Goal: Information Seeking & Learning: Check status

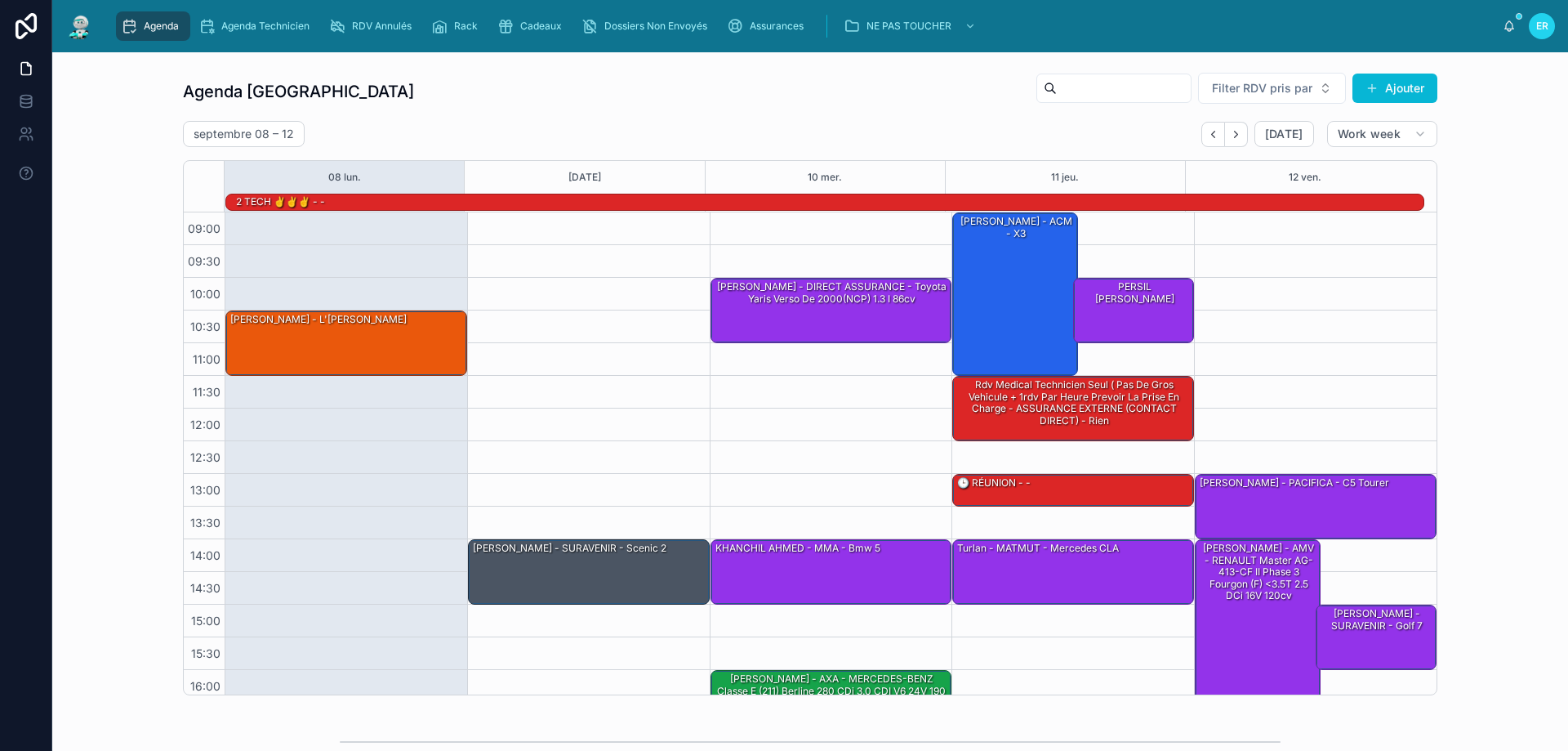
scroll to position [106, 0]
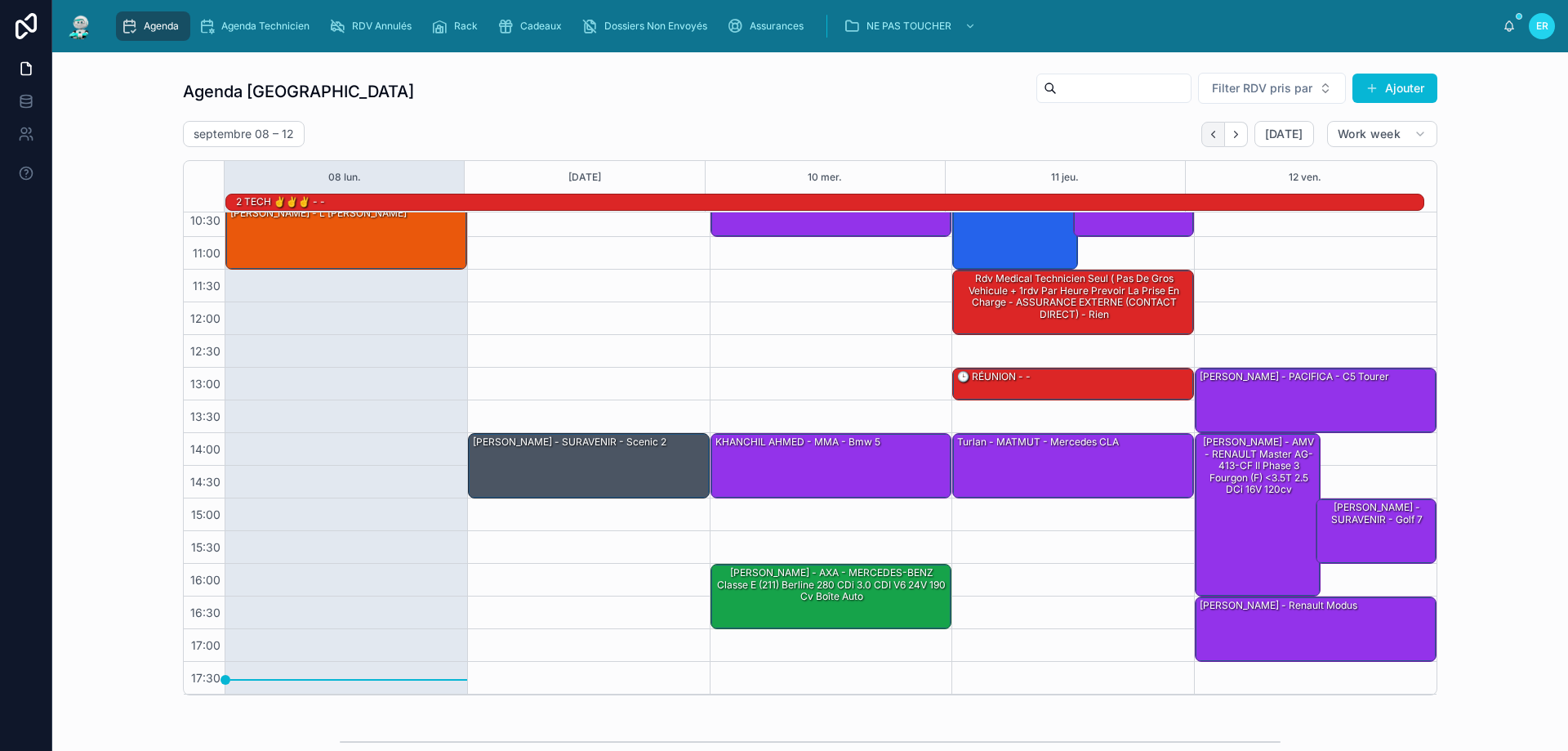
click at [1207, 129] on icon "Back" at bounding box center [1214, 135] width 13 height 13
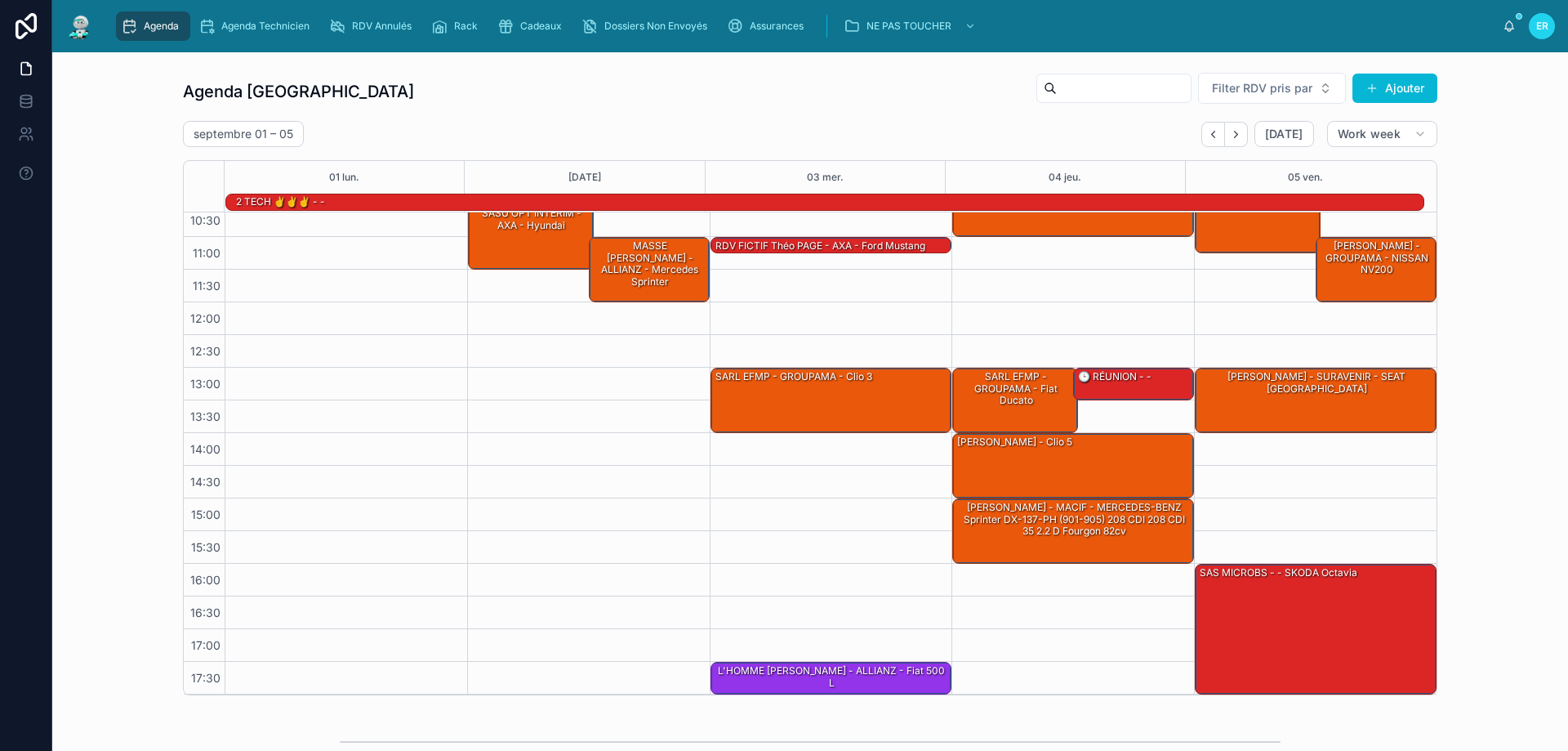
click at [1207, 129] on icon "Back" at bounding box center [1214, 135] width 13 height 13
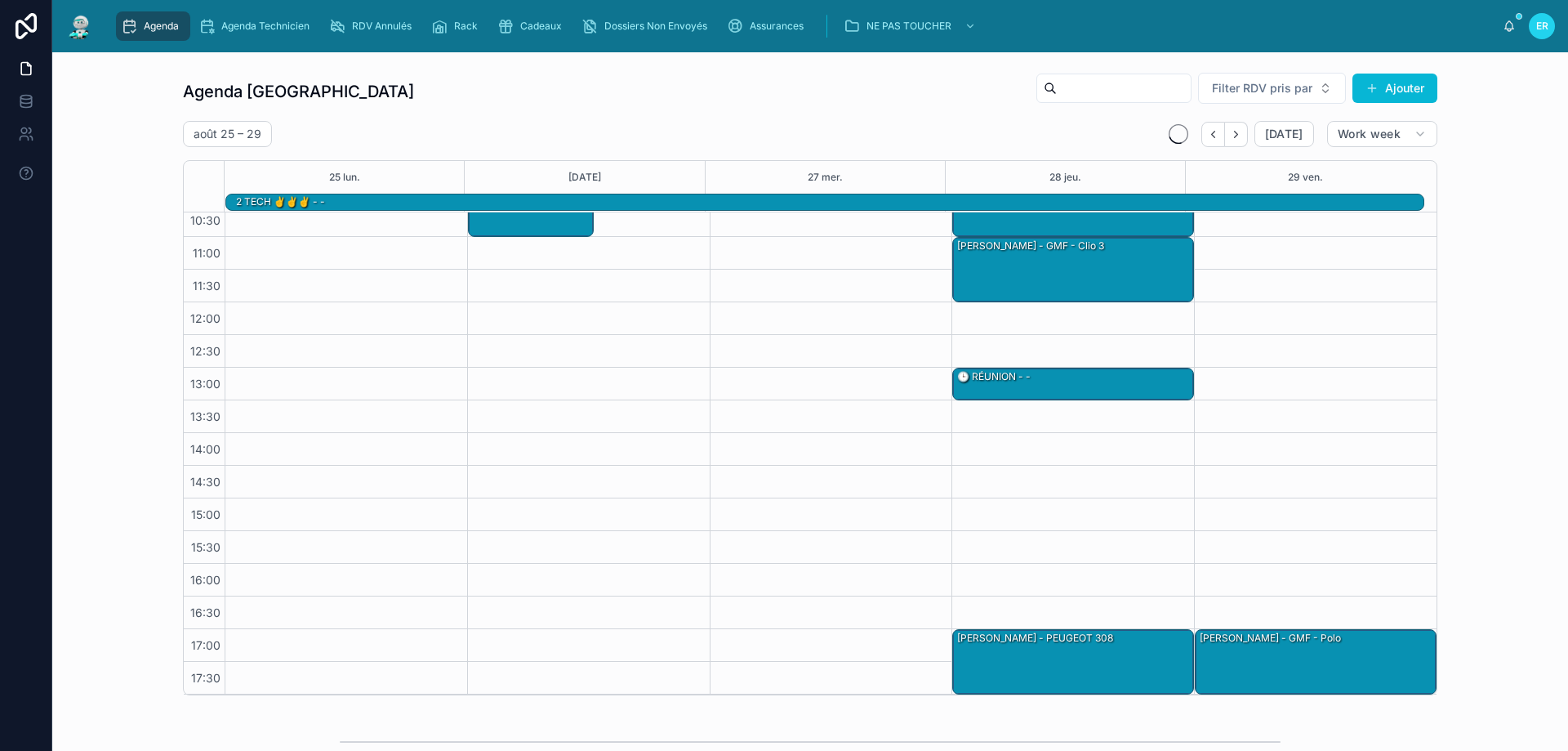
scroll to position [88, 0]
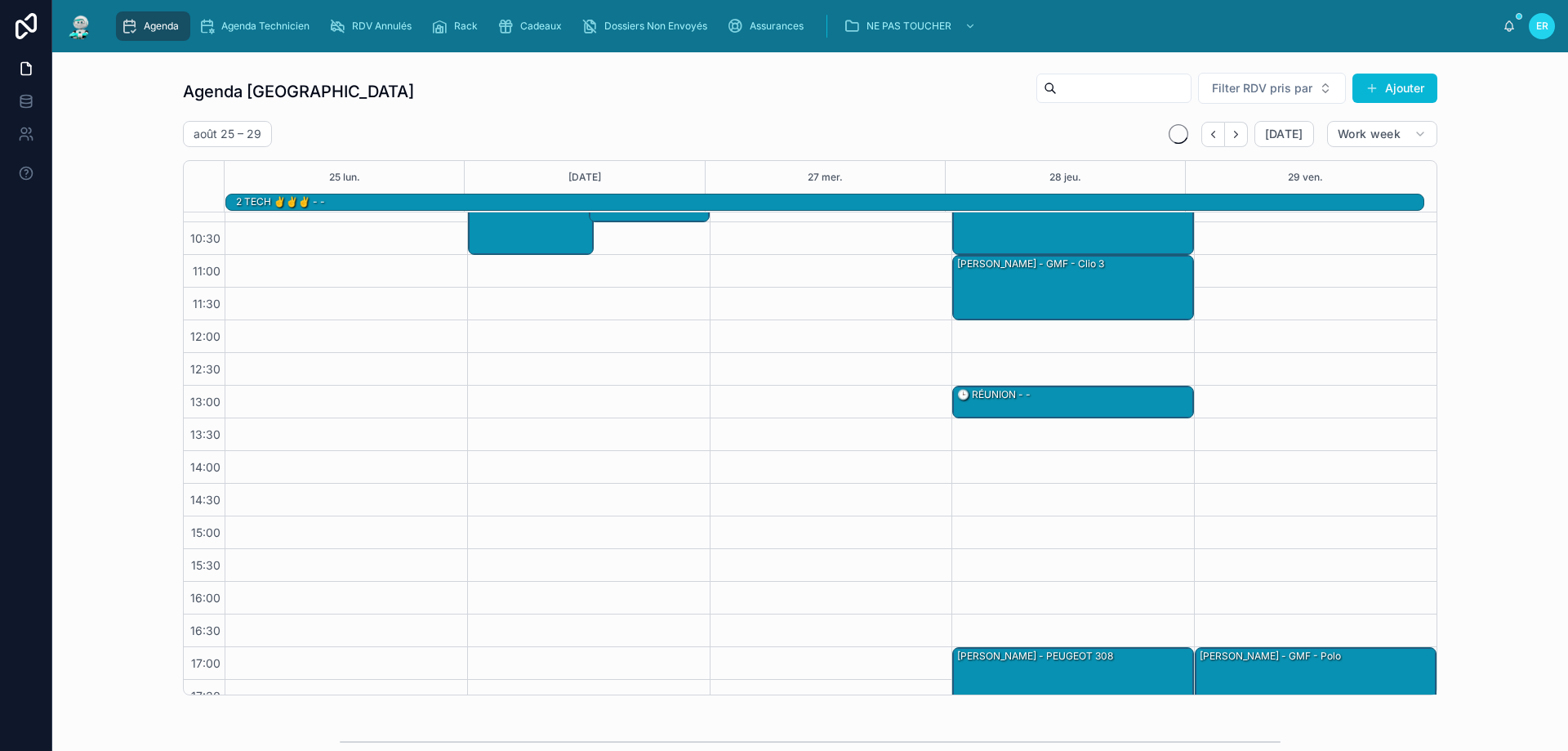
click at [1207, 128] on icon "Back" at bounding box center [1214, 135] width 13 height 13
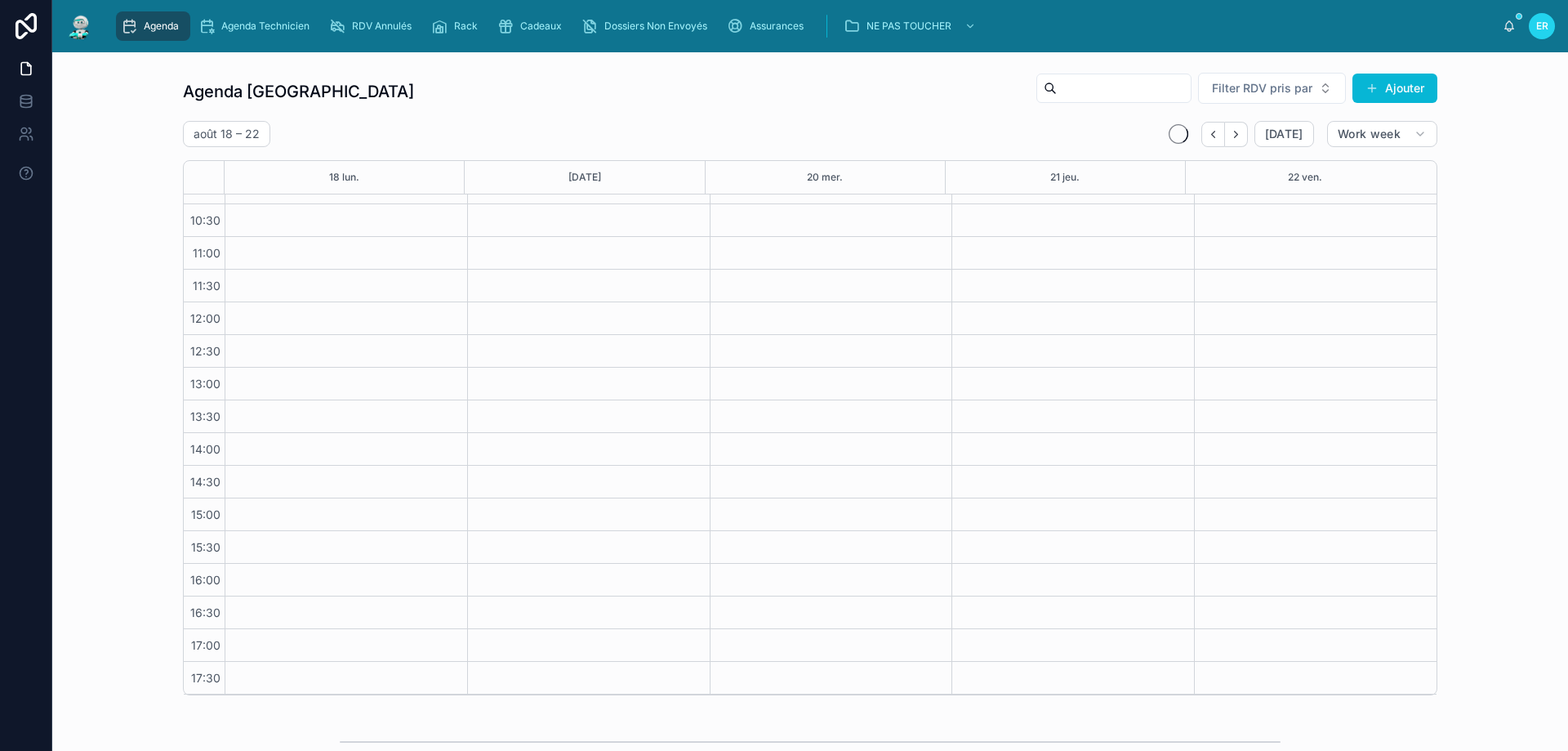
click at [1207, 128] on icon "Back" at bounding box center [1214, 135] width 13 height 13
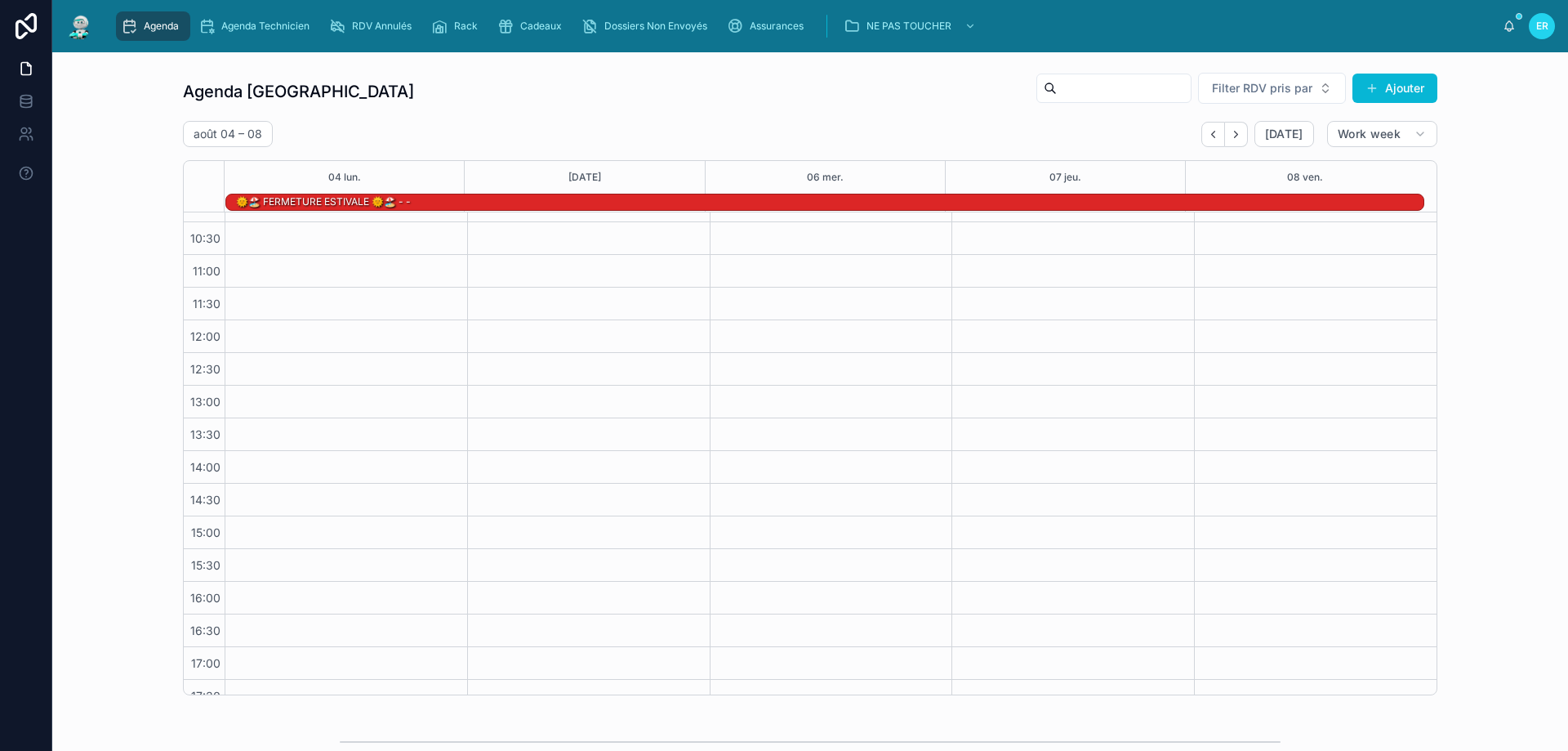
click at [1207, 128] on icon "Back" at bounding box center [1214, 135] width 13 height 13
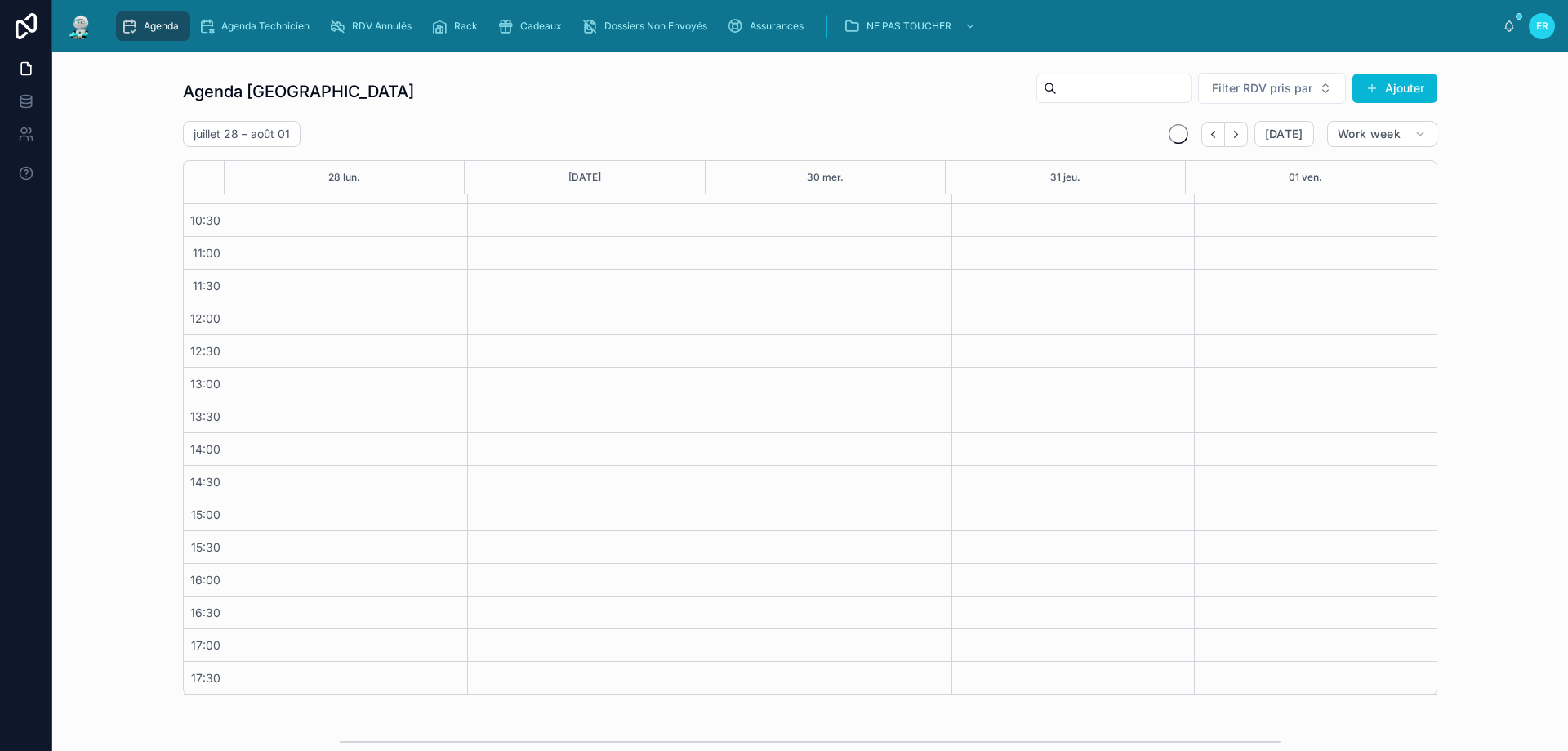
scroll to position [88, 0]
click at [1206, 126] on button "Back" at bounding box center [1213, 135] width 23 height 25
click at [1206, 123] on button "Back" at bounding box center [1213, 135] width 23 height 25
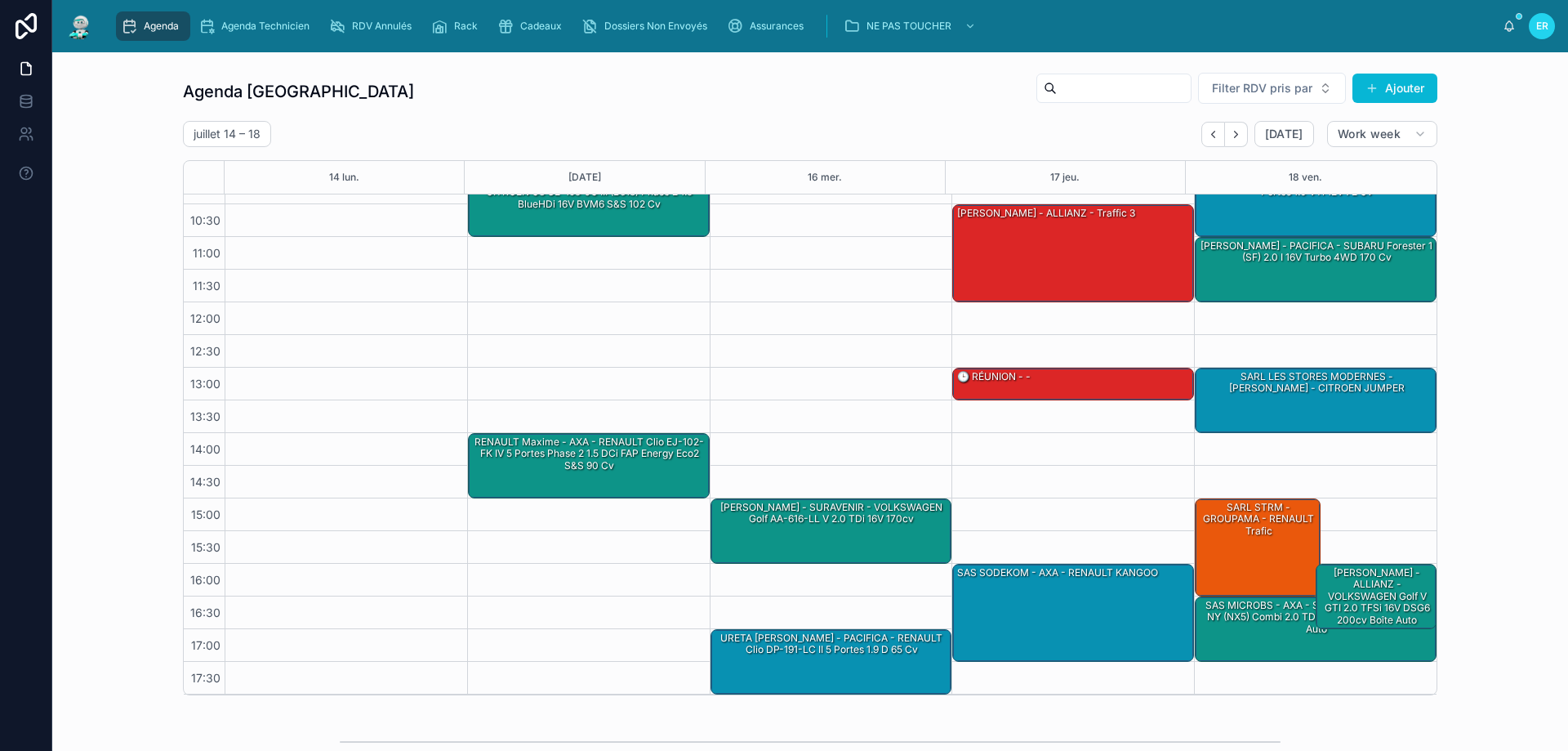
click at [1206, 123] on button "Back" at bounding box center [1213, 135] width 23 height 25
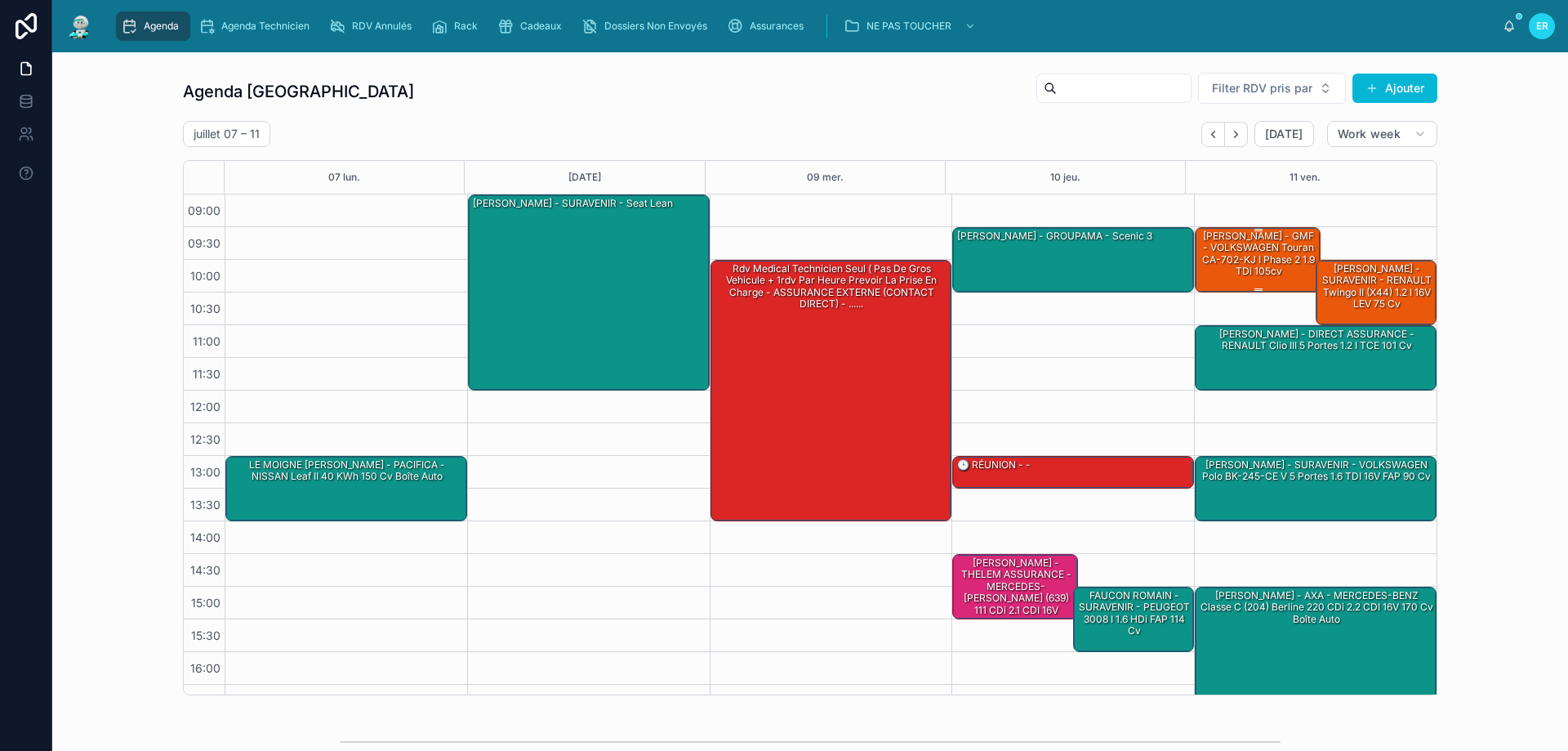
click at [1257, 266] on div "[PERSON_NAME] - GMF - VOLKSWAGEN Touran CA-702-KJ I Phase 2 1.9 TDi 105cv" at bounding box center [1259, 254] width 121 height 50
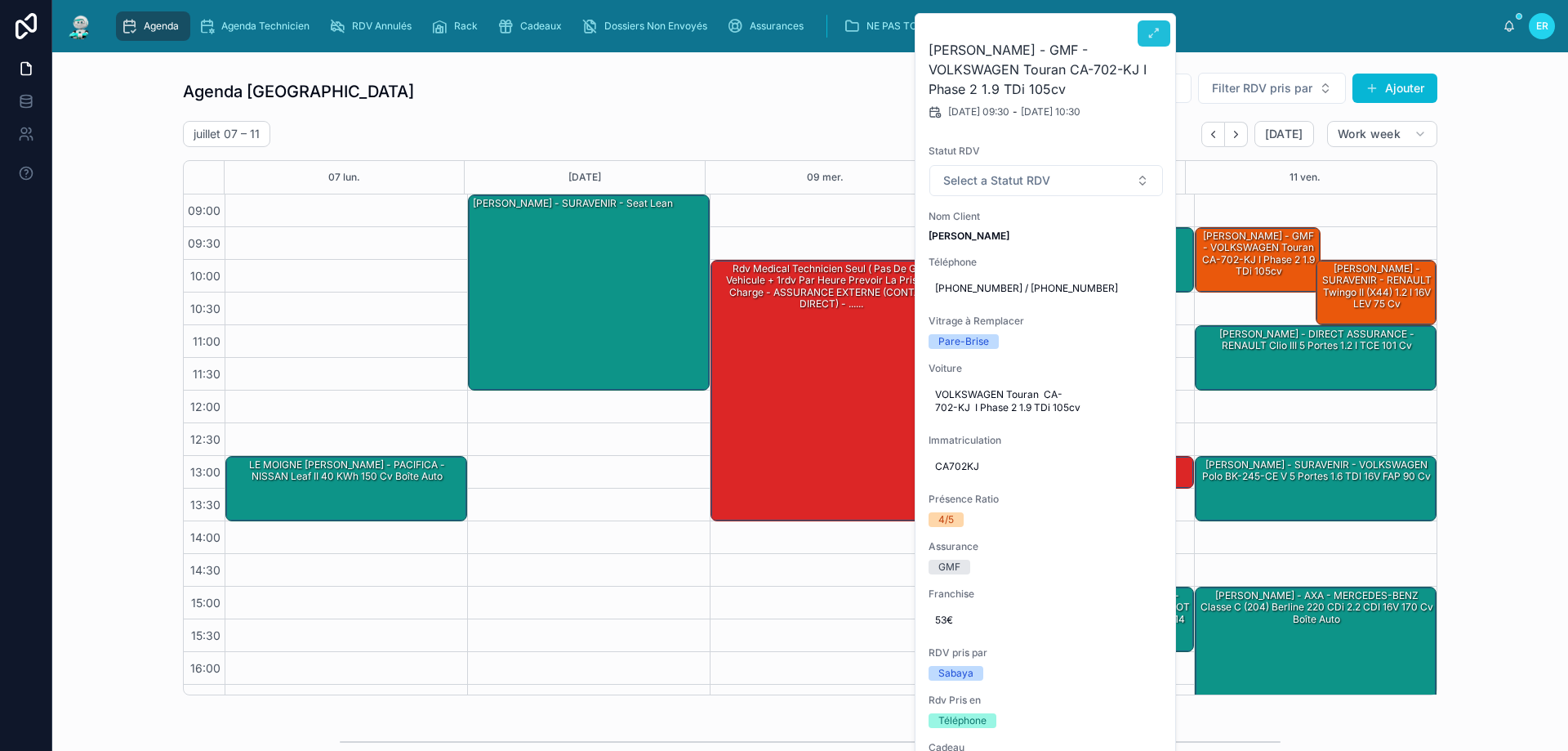
click at [1153, 41] on button at bounding box center [1154, 33] width 32 height 26
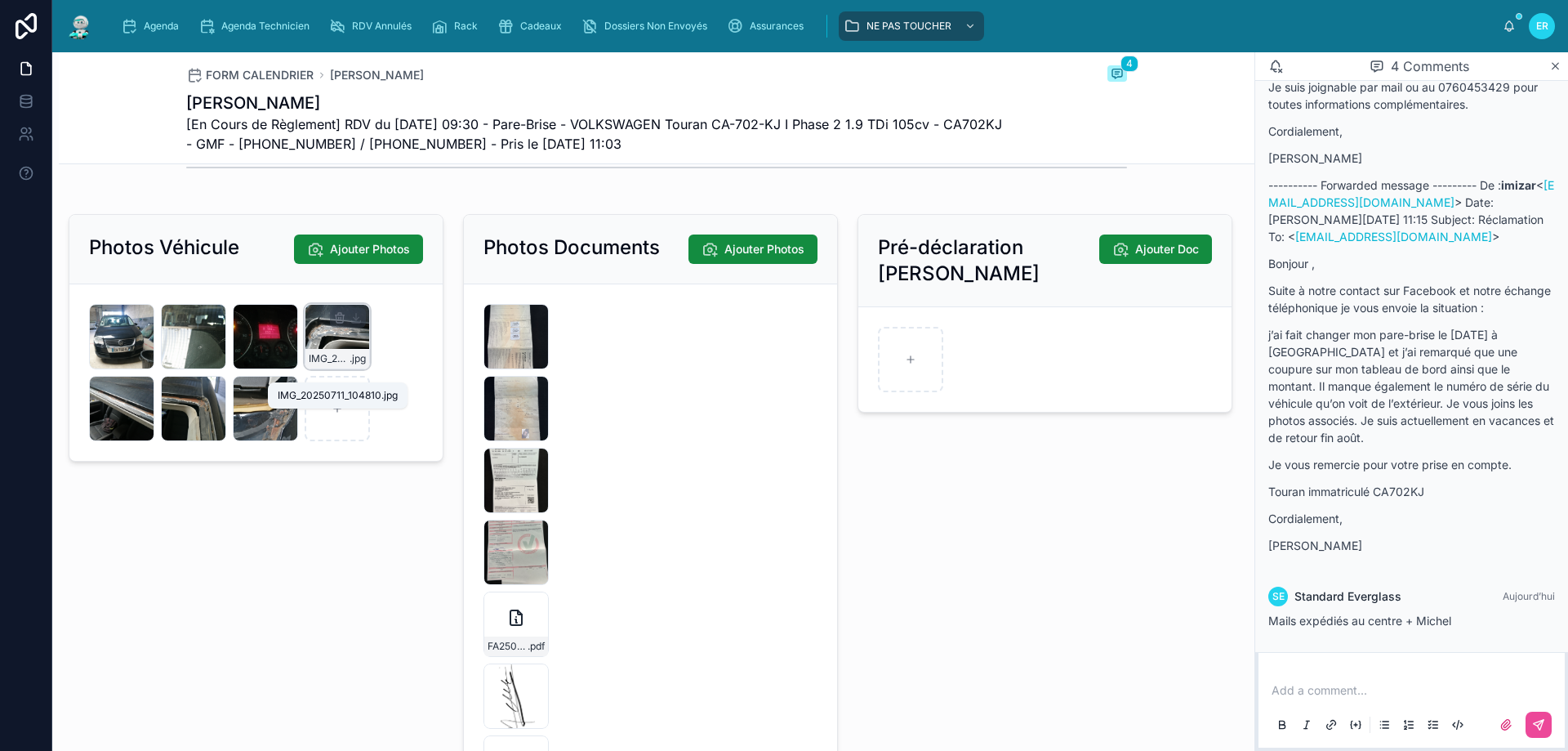
scroll to position [2205, 0]
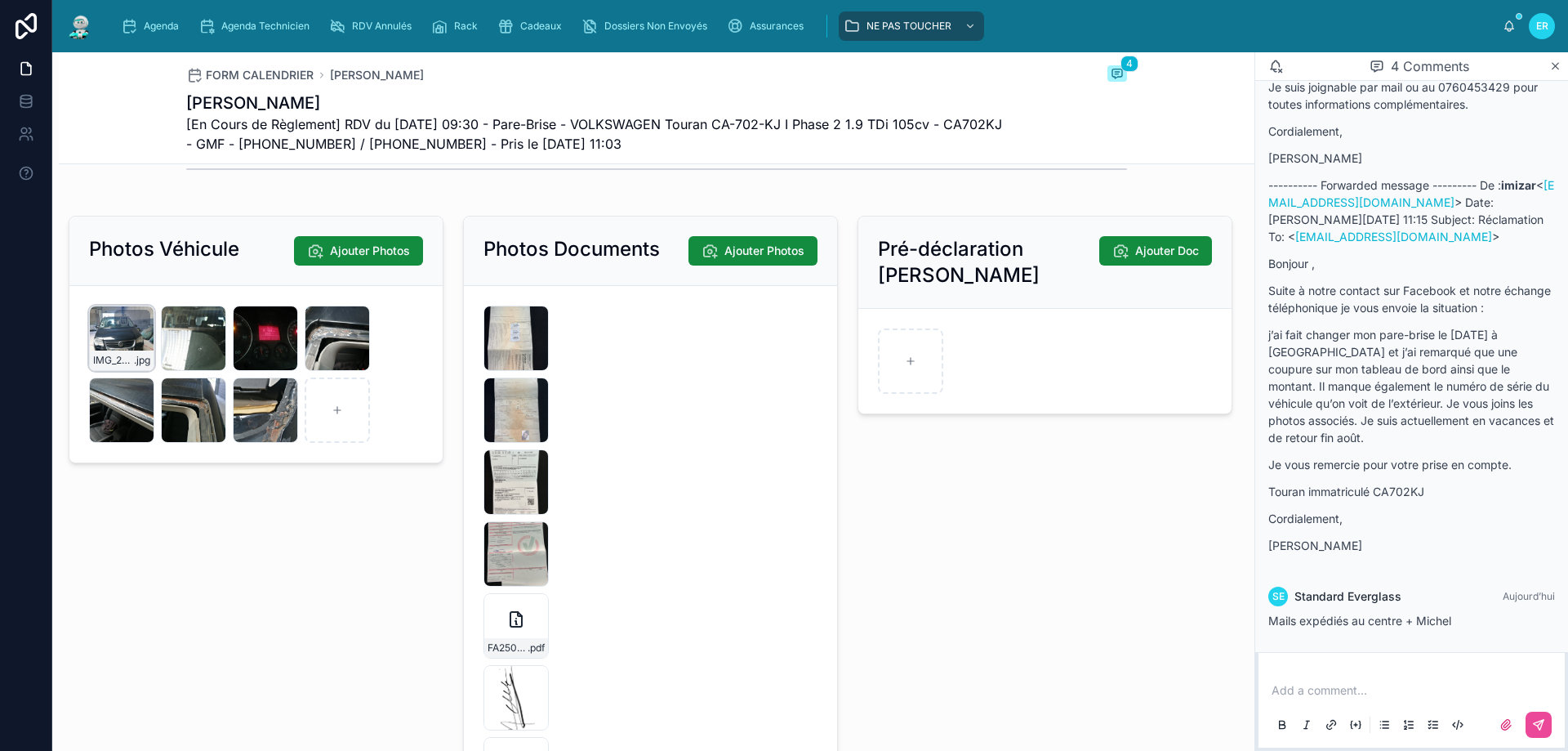
click at [114, 354] on div "IMG_20250711_094123 .jpg" at bounding box center [121, 337] width 65 height 65
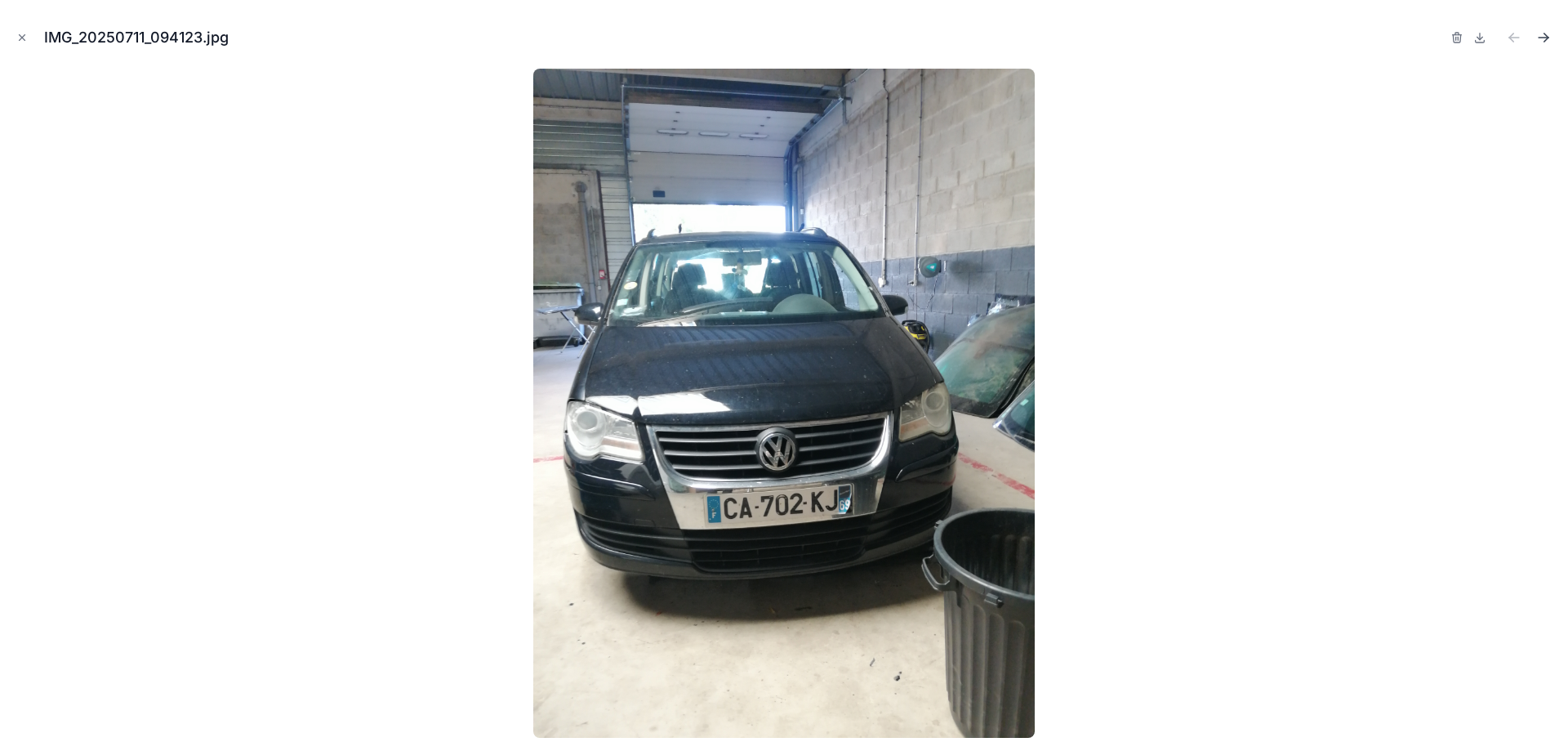
click at [1547, 36] on icon "Next file" at bounding box center [1546, 35] width 4 height 4
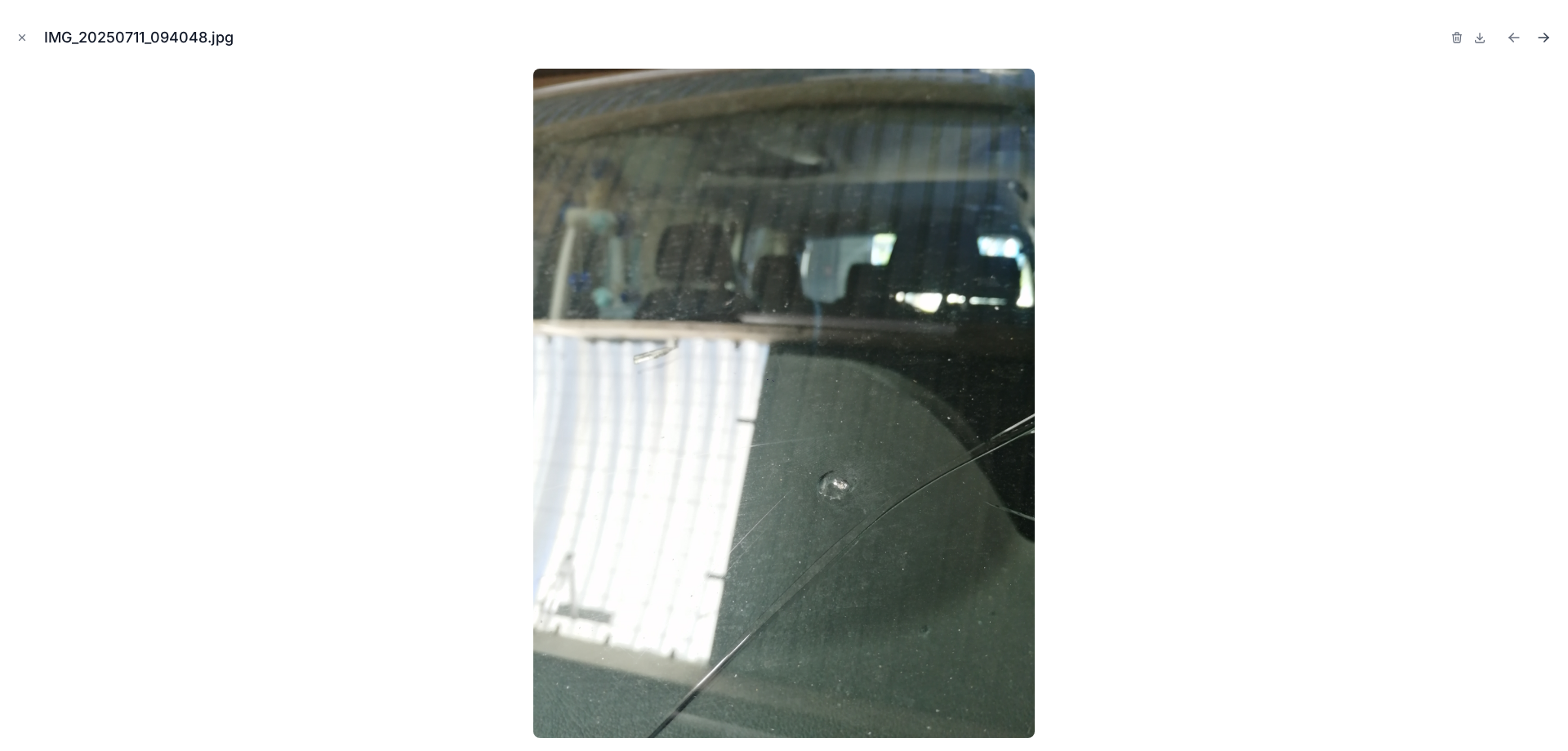
click at [1547, 36] on icon "Next file" at bounding box center [1546, 35] width 4 height 4
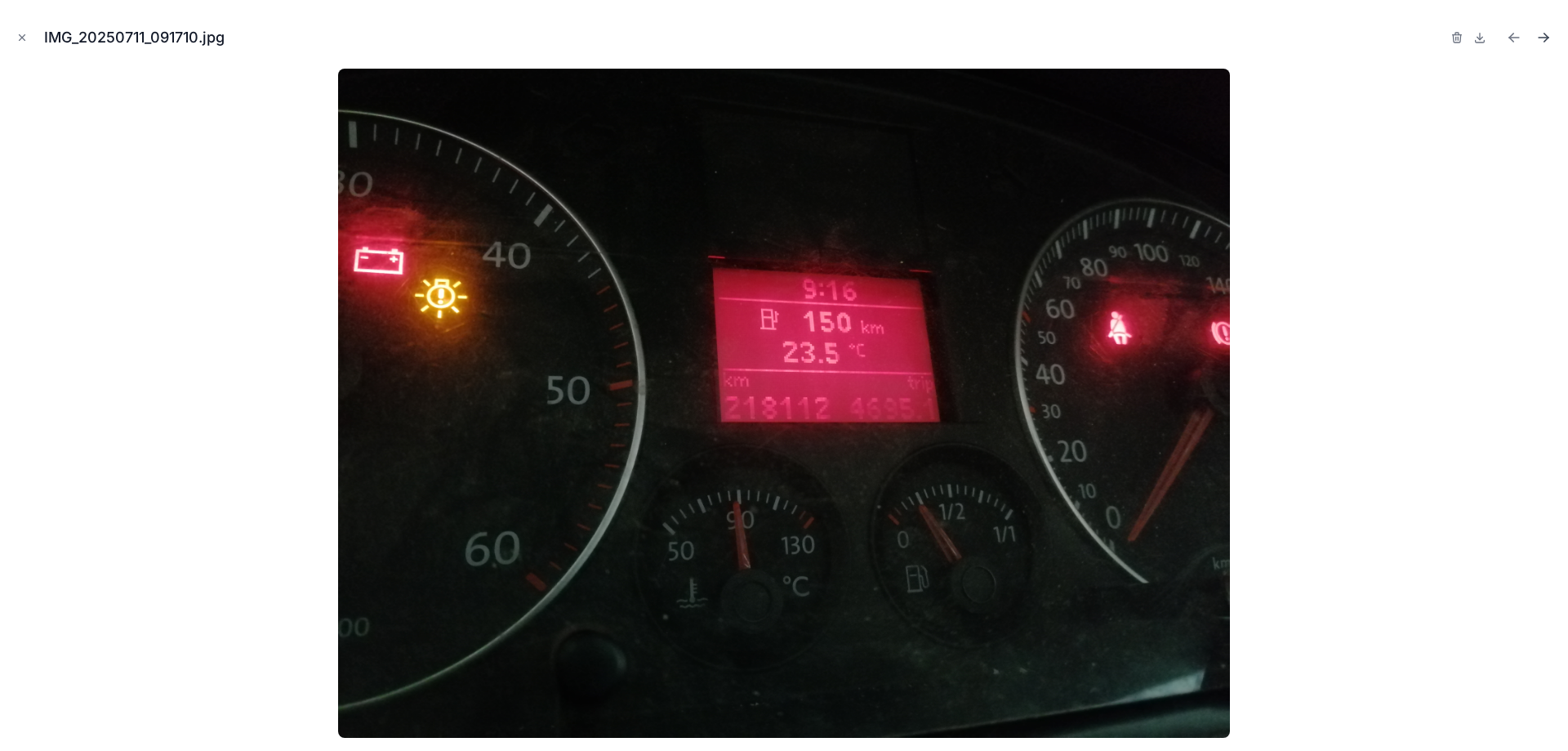
click at [1547, 36] on icon "Next file" at bounding box center [1546, 35] width 4 height 4
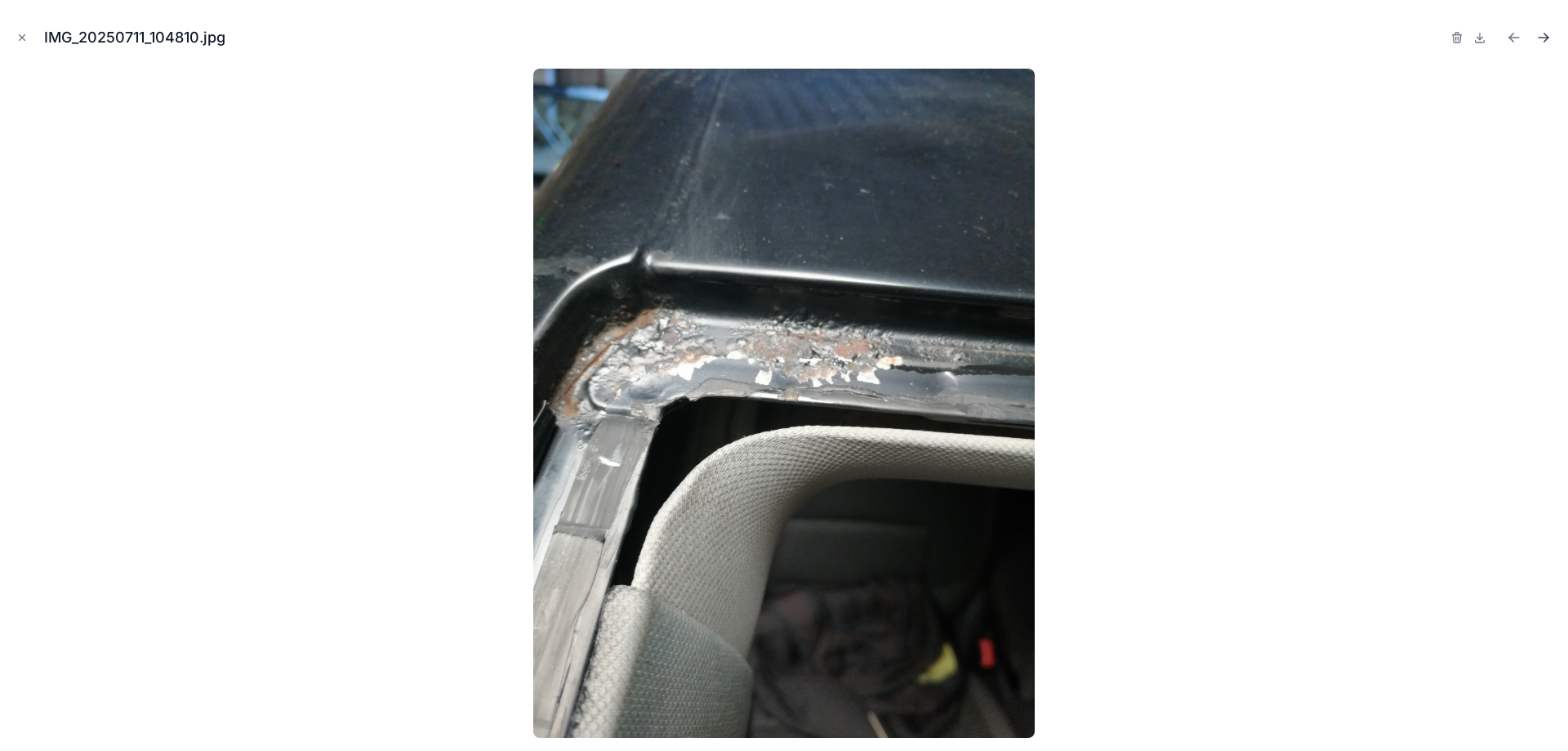
click at [1547, 36] on icon "Next file" at bounding box center [1546, 35] width 4 height 4
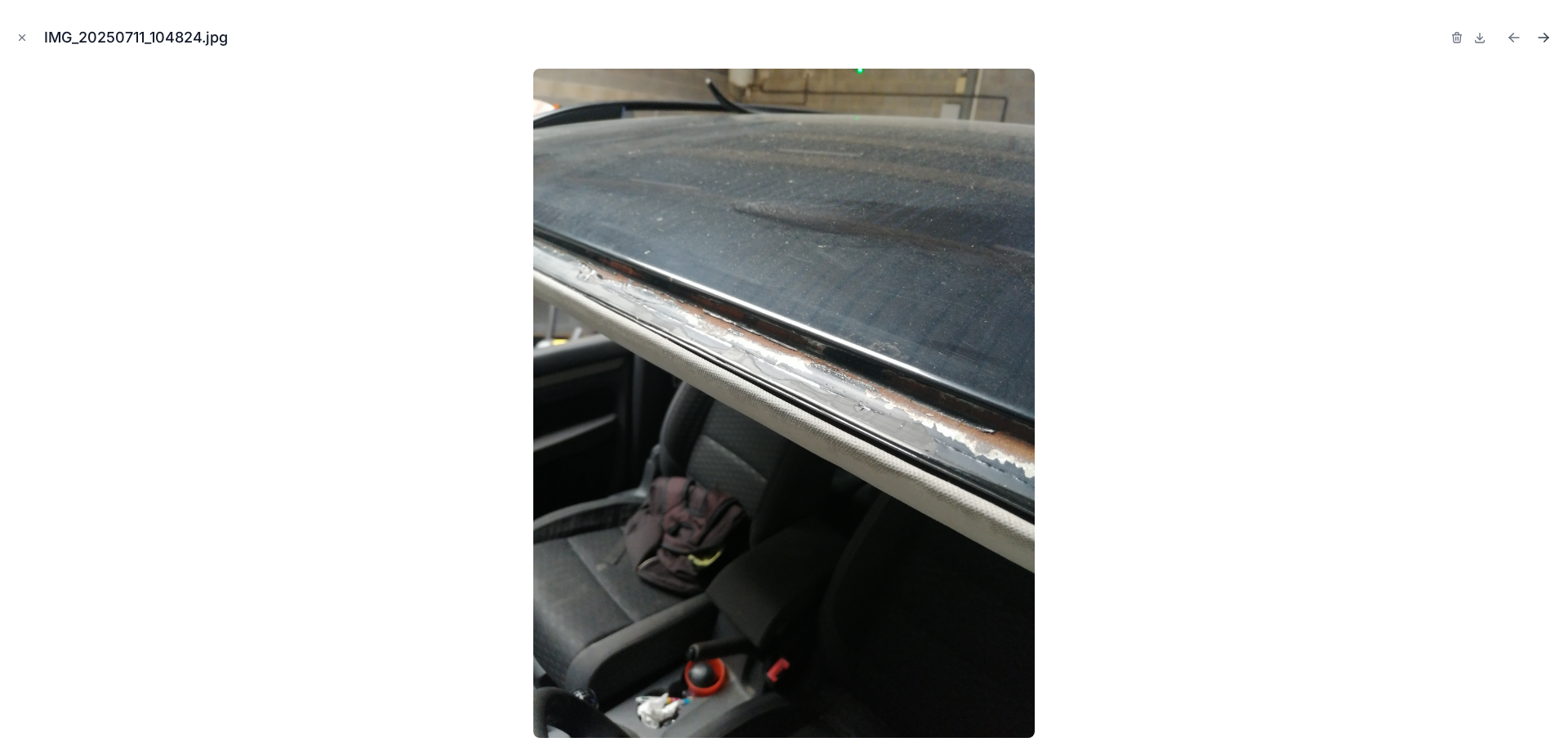
click at [1547, 36] on icon "Next file" at bounding box center [1546, 35] width 4 height 4
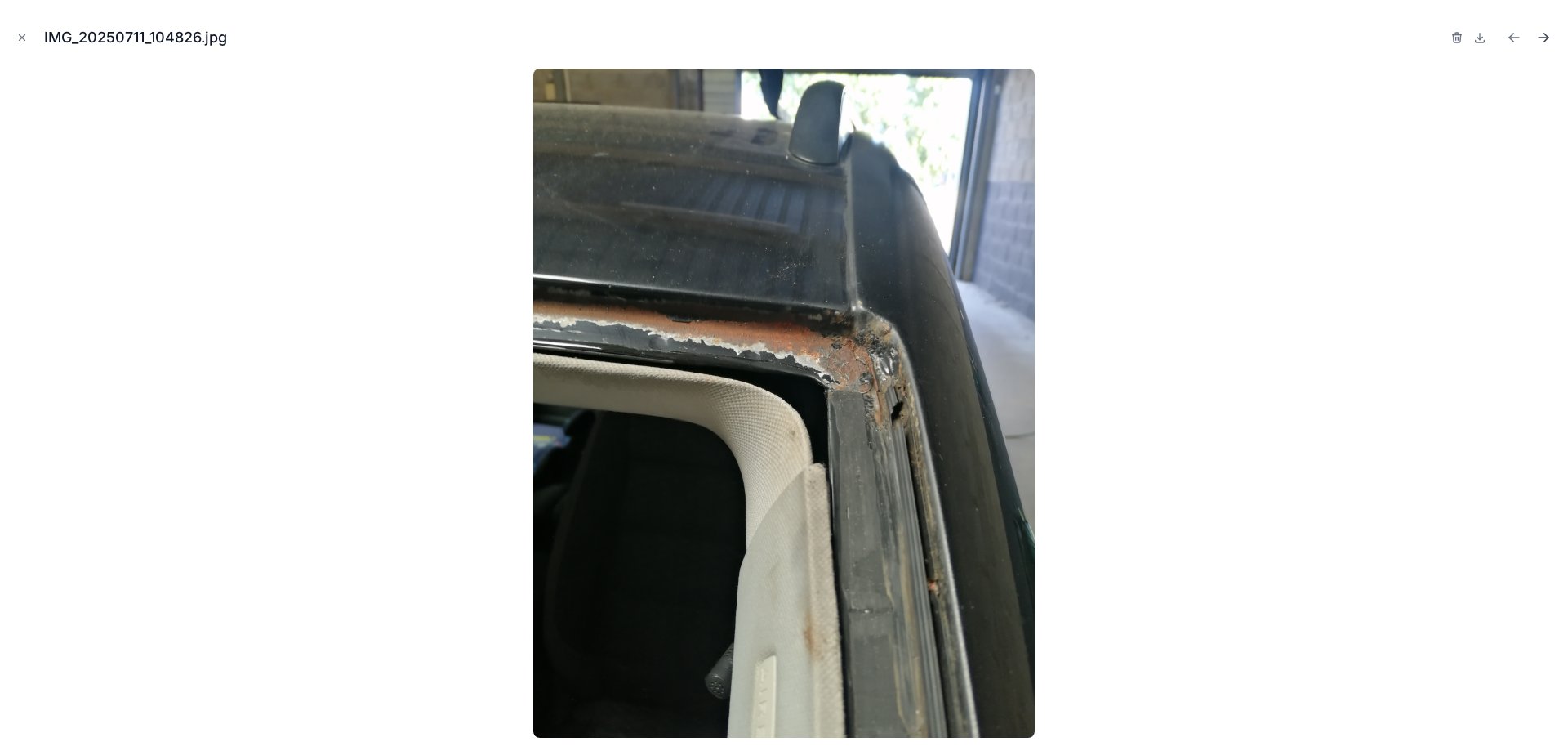
click at [1547, 36] on icon "Next file" at bounding box center [1546, 35] width 4 height 4
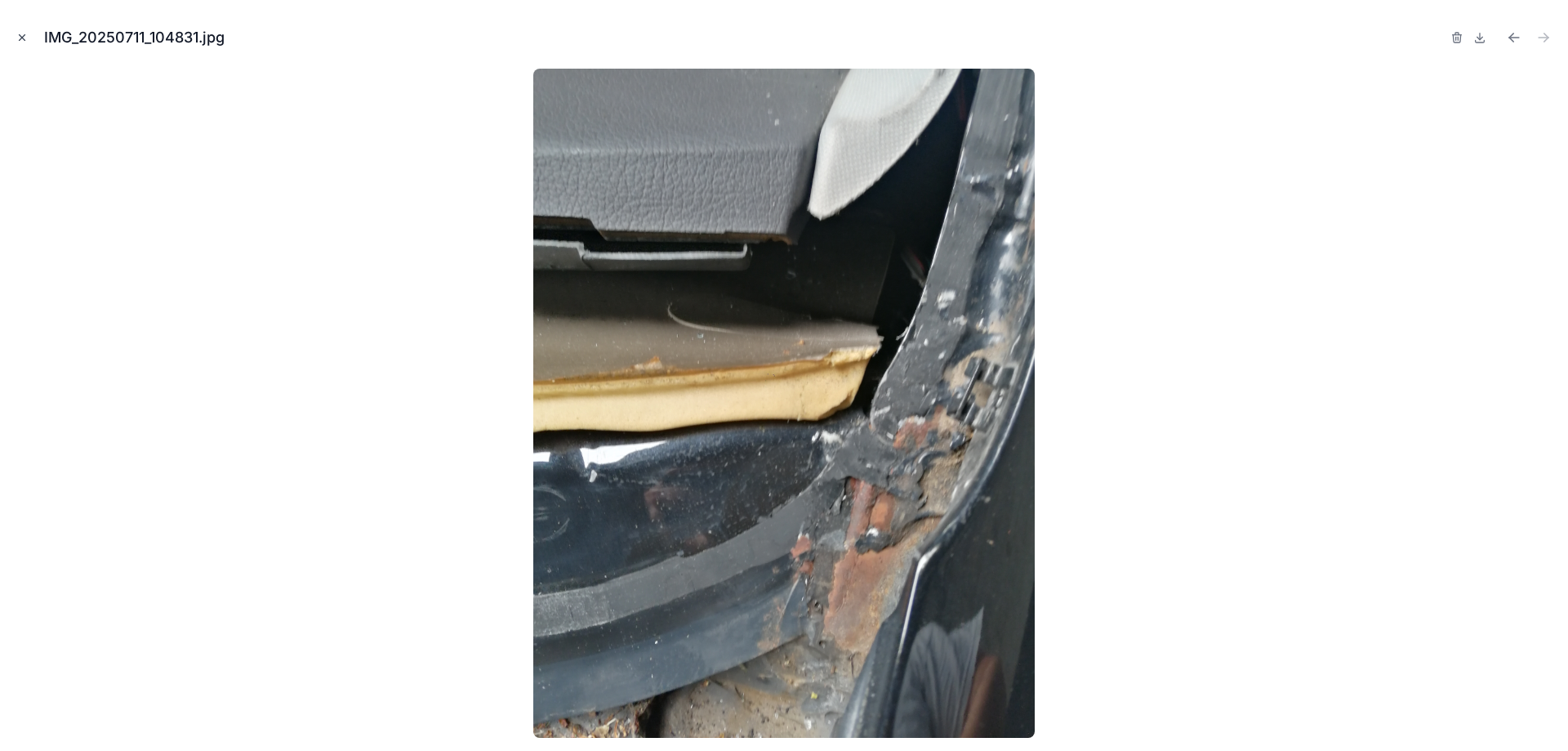
click at [26, 37] on icon "Close modal" at bounding box center [22, 38] width 12 height 12
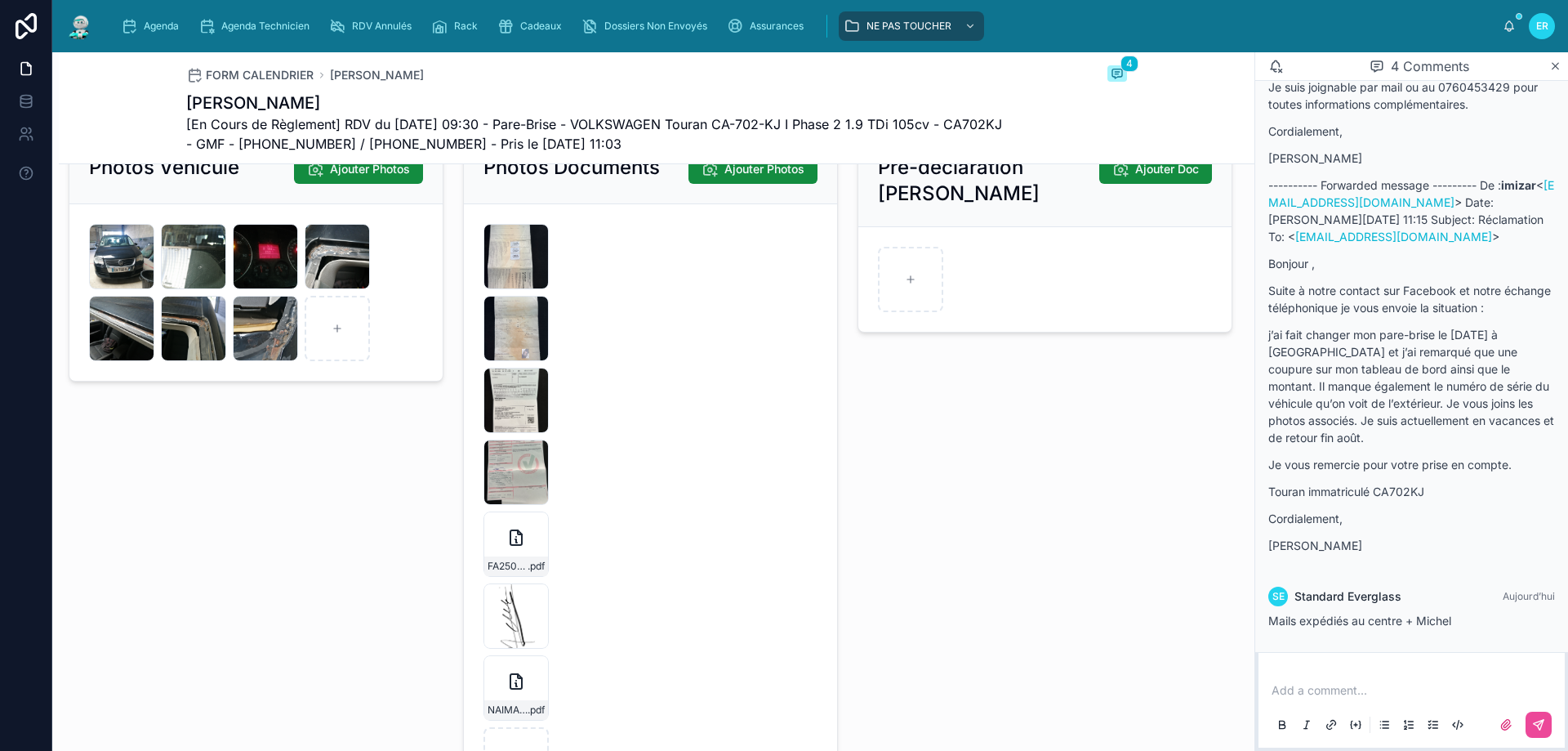
scroll to position [2205, 0]
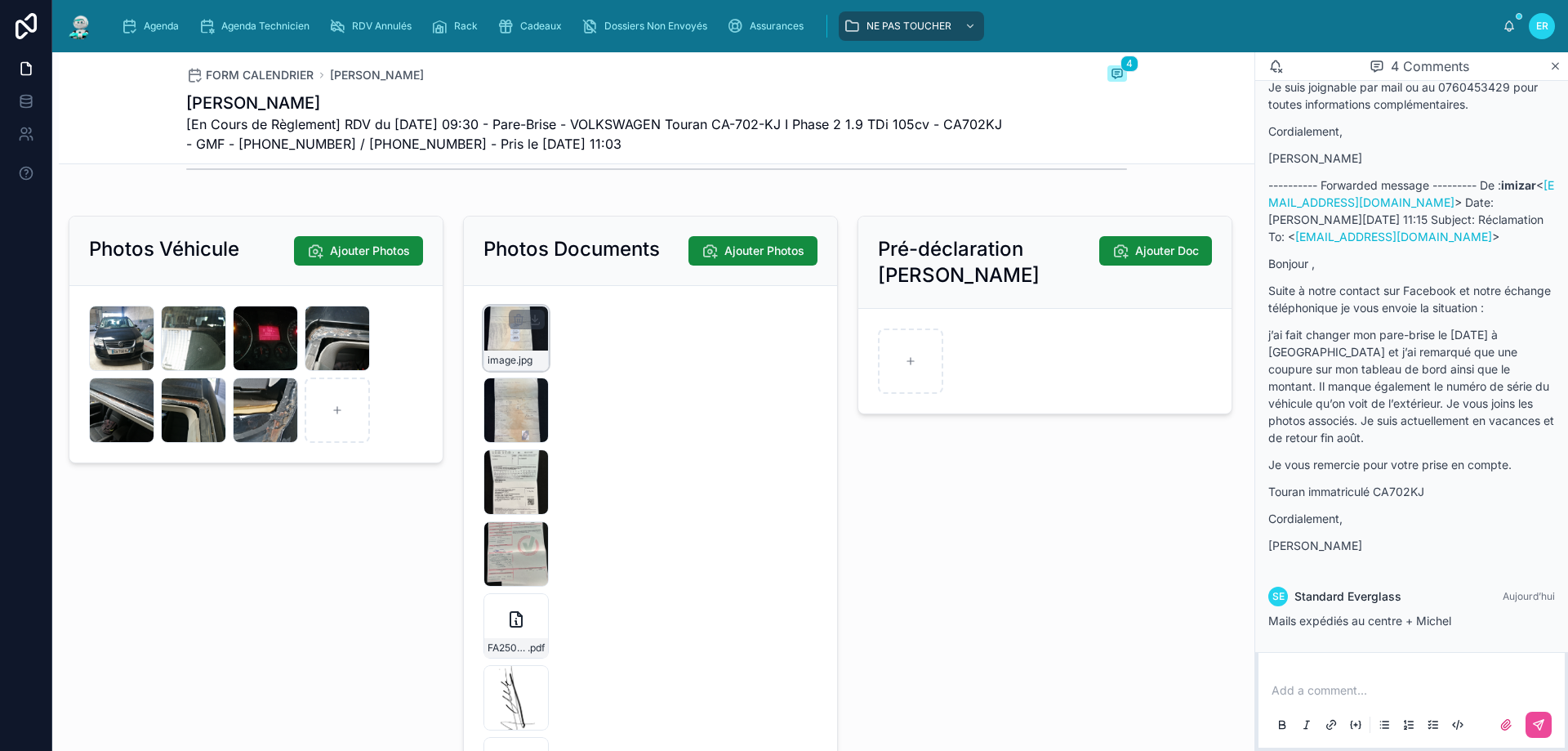
click at [510, 360] on div "image .jpg" at bounding box center [516, 337] width 65 height 65
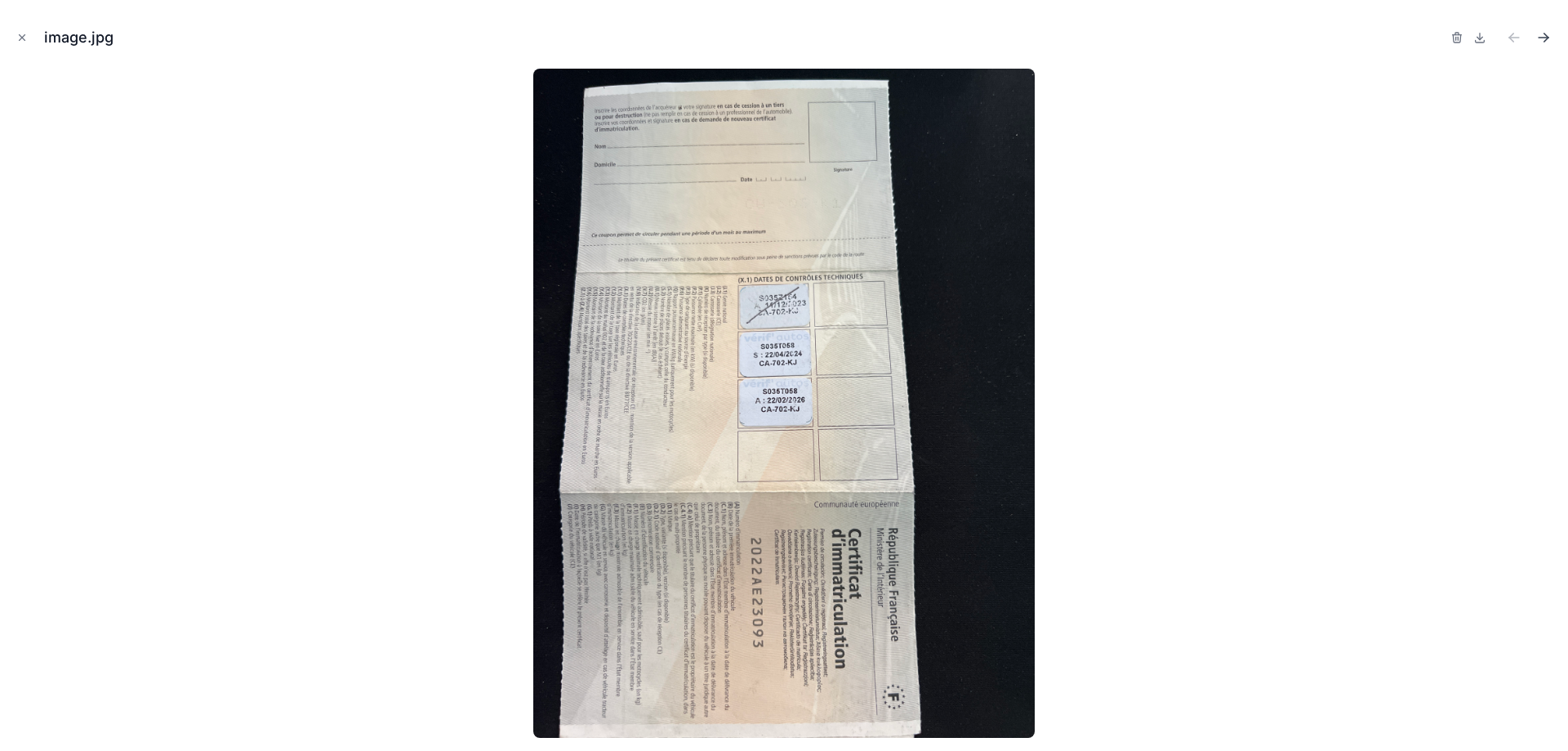
click at [1547, 35] on icon "Next file" at bounding box center [1544, 38] width 16 height 16
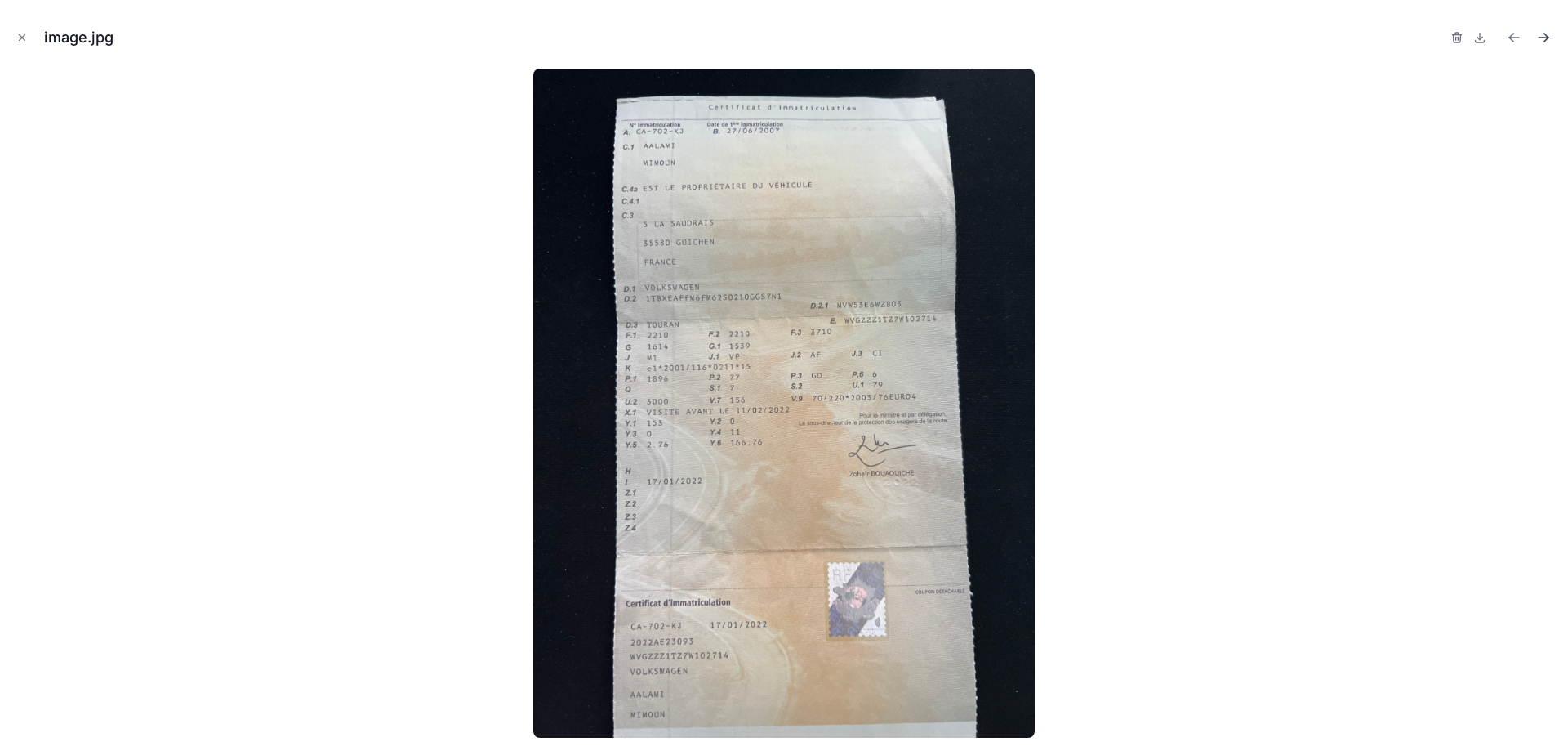
click at [1547, 35] on icon "Next file" at bounding box center [1544, 38] width 16 height 16
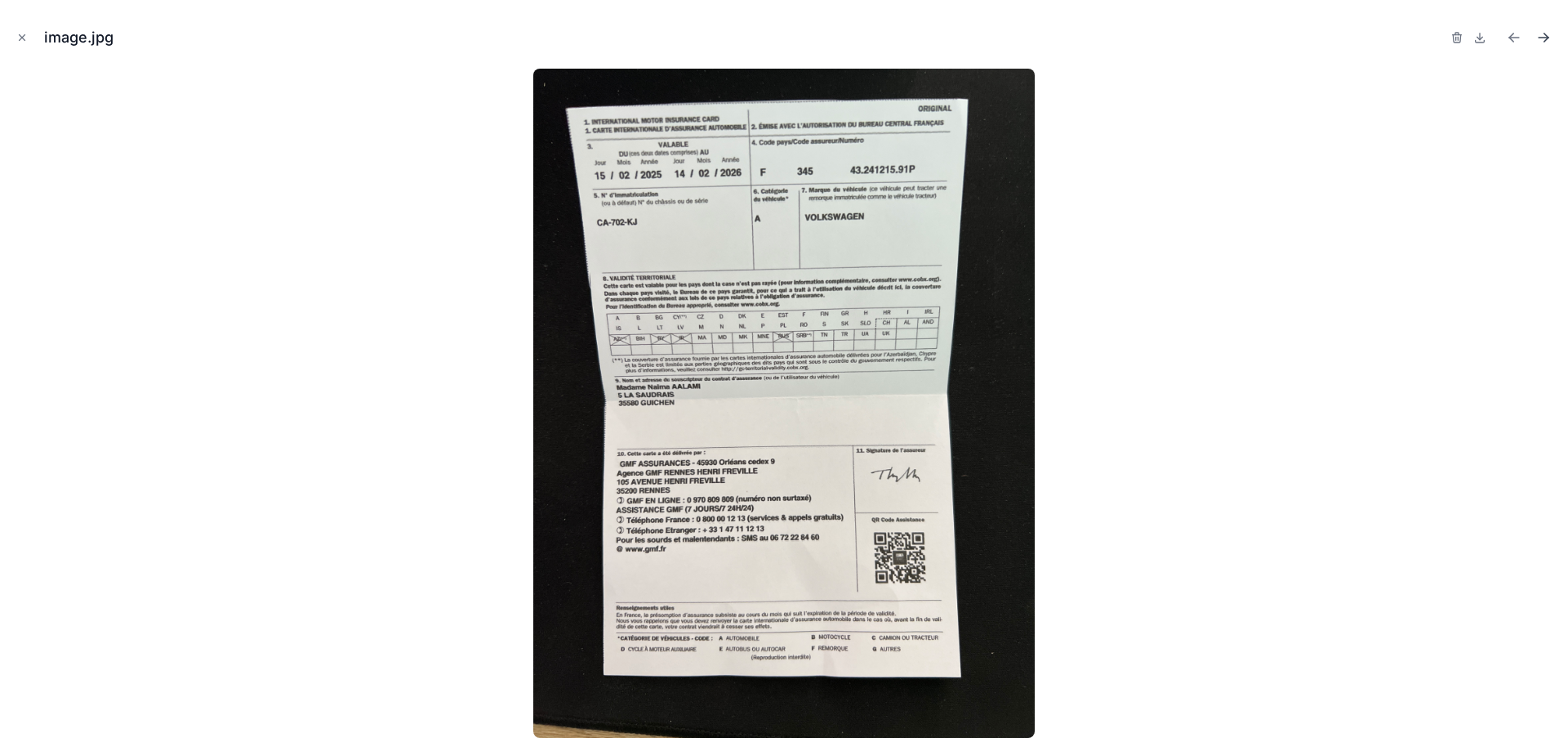
click at [1547, 35] on icon "Next file" at bounding box center [1544, 38] width 16 height 16
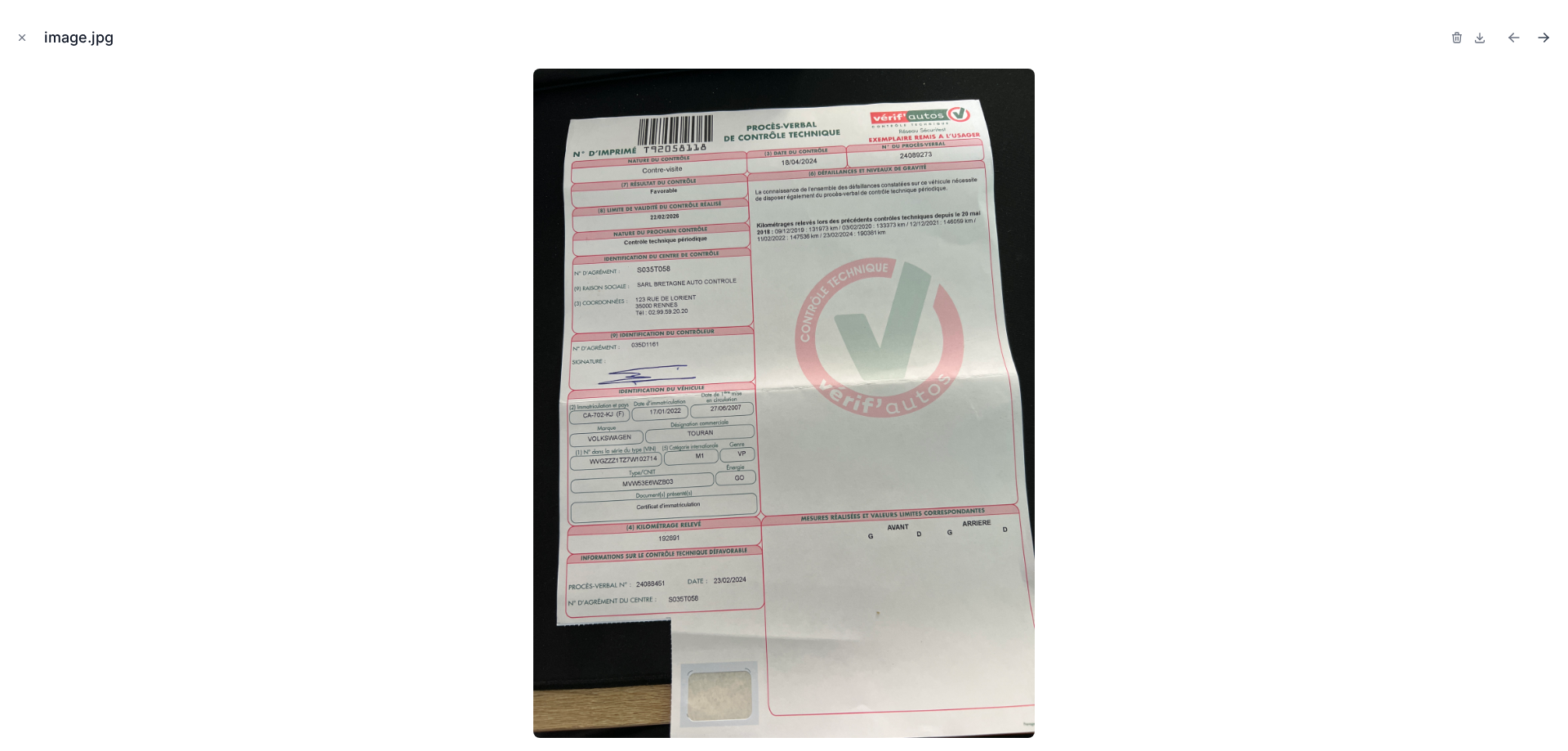
click at [1547, 35] on icon "Next file" at bounding box center [1544, 38] width 16 height 16
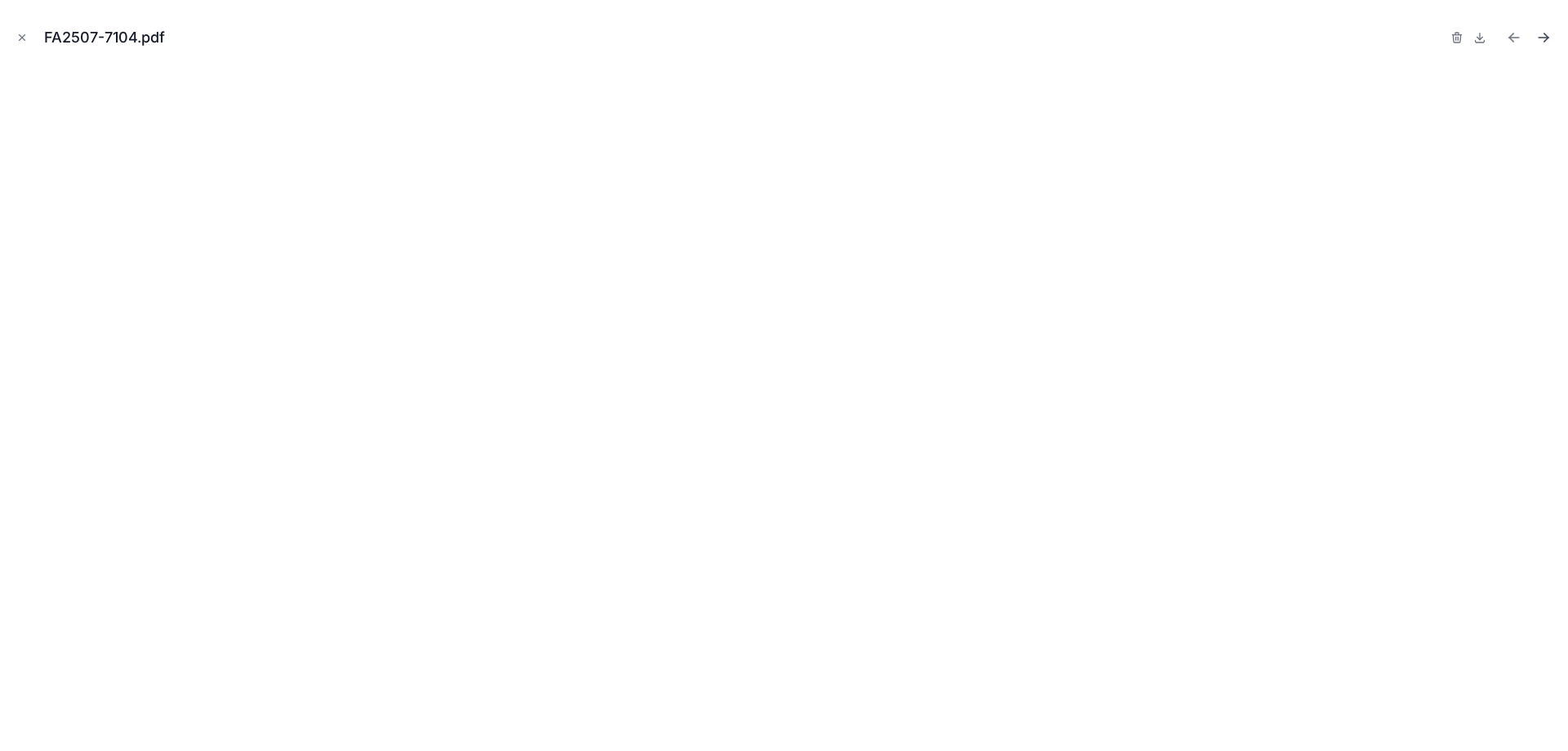
click at [1547, 35] on icon "Next file" at bounding box center [1544, 38] width 16 height 16
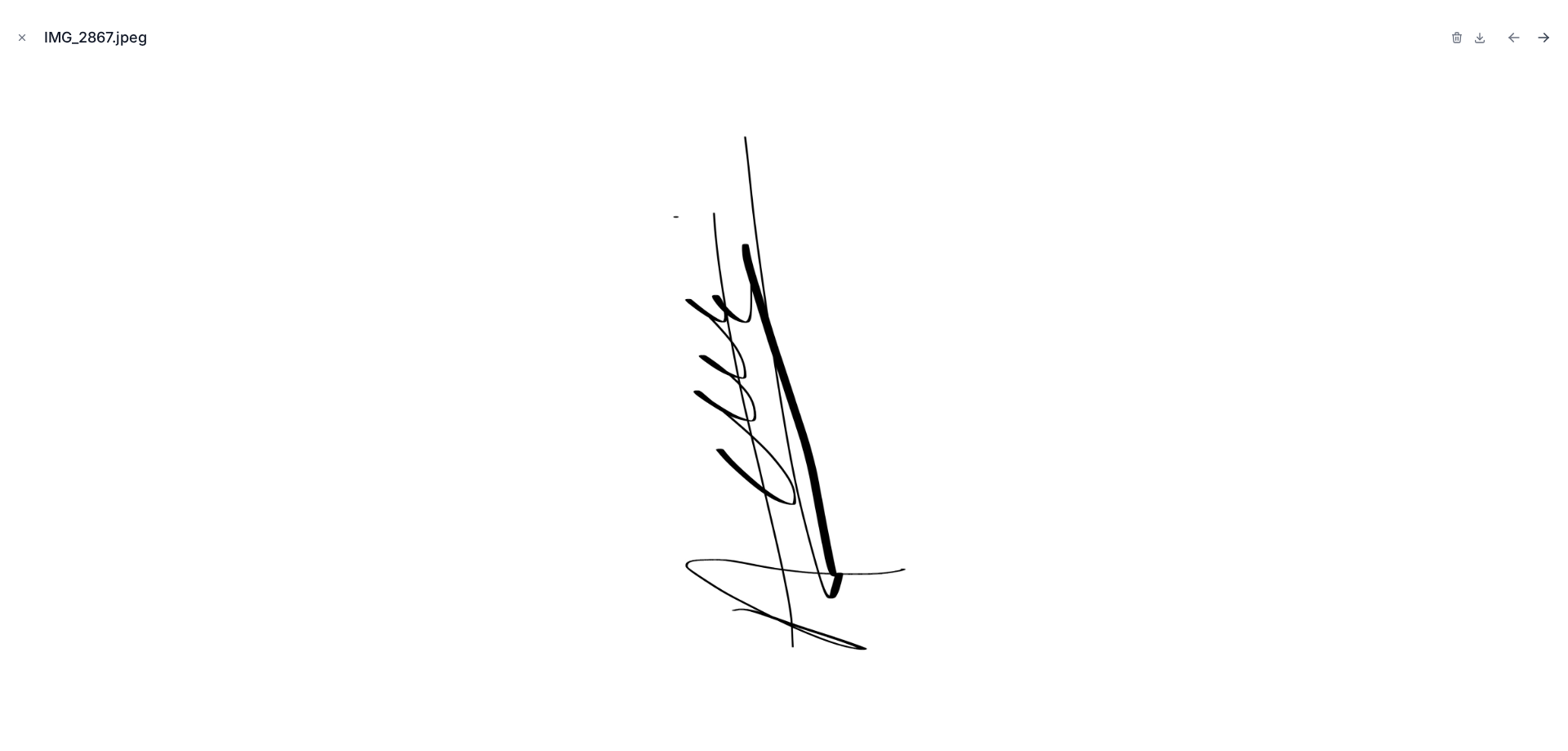
click at [1547, 35] on icon "Next file" at bounding box center [1544, 38] width 16 height 16
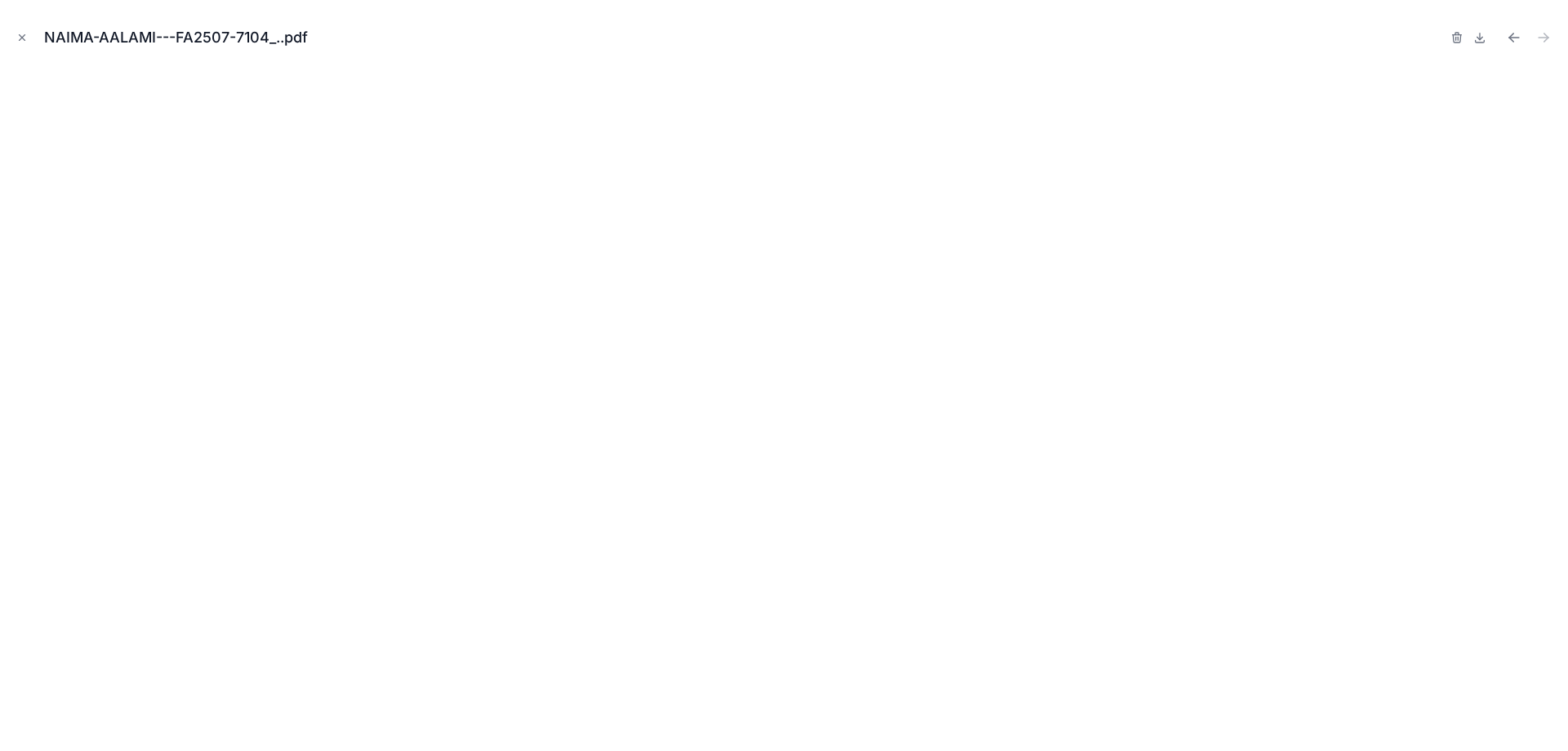
drag, startPoint x: 22, startPoint y: 40, endPoint x: 644, endPoint y: 269, distance: 662.8
click at [23, 39] on icon "Close modal" at bounding box center [22, 38] width 12 height 12
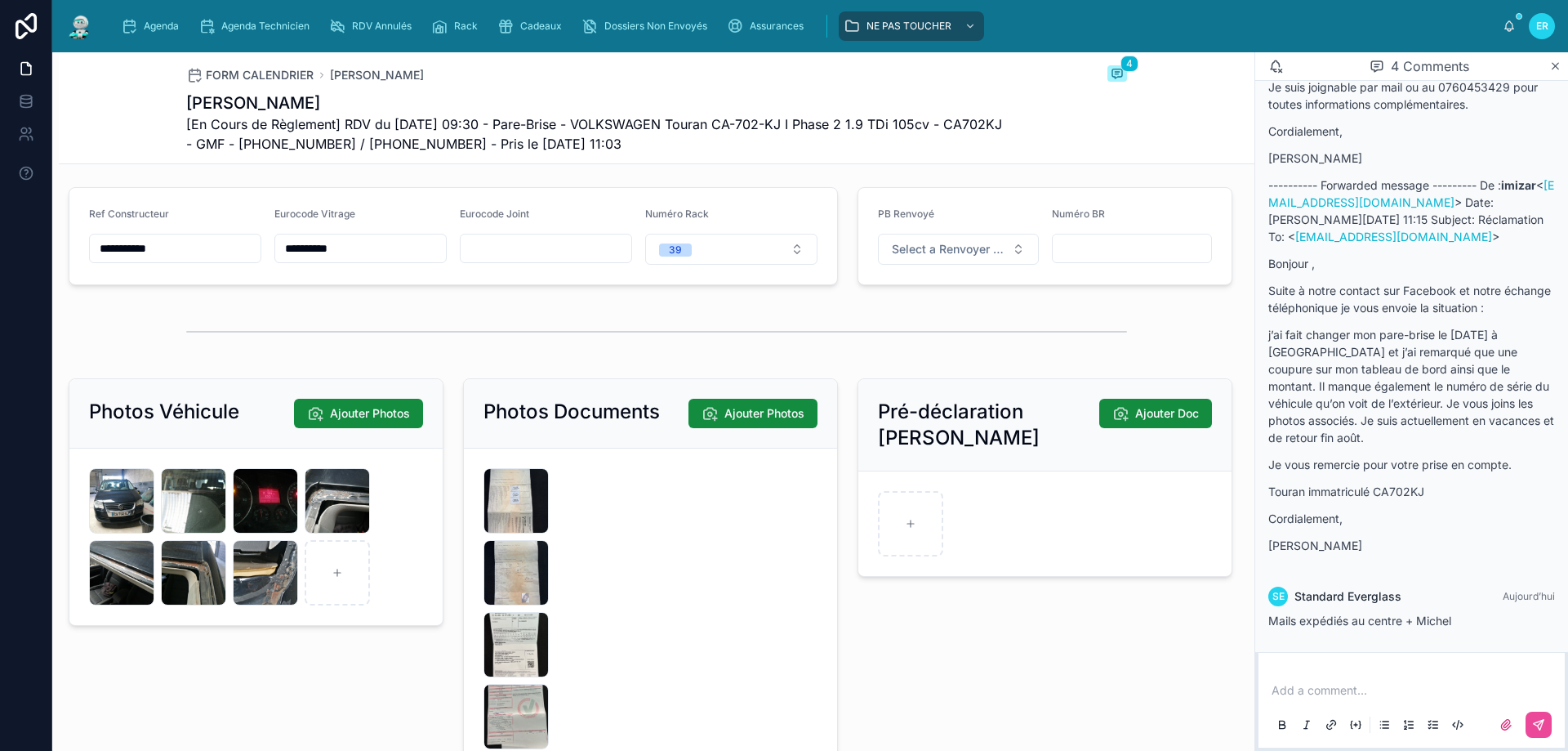
scroll to position [2205, 0]
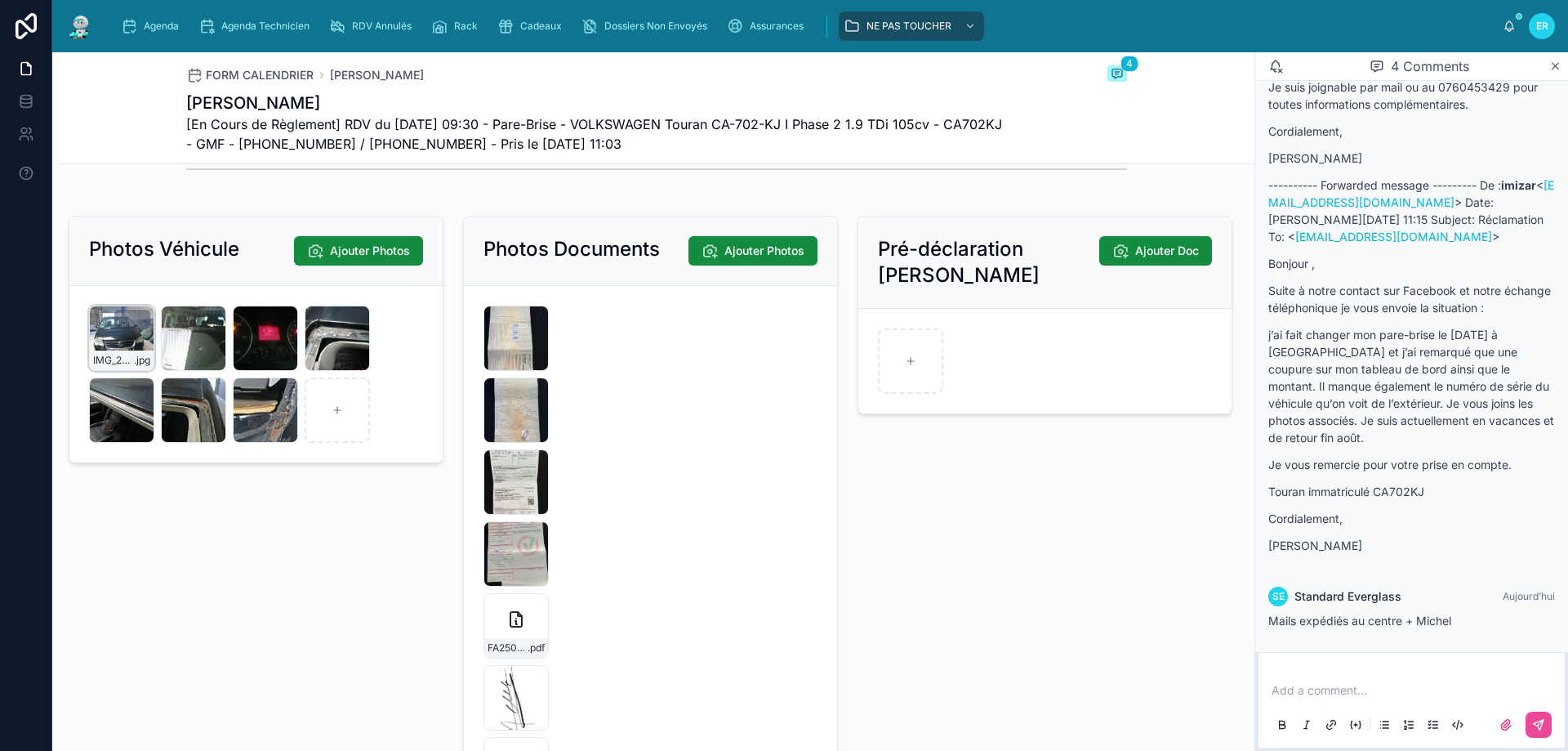
click at [120, 351] on div "IMG_20250711_094123 .jpg" at bounding box center [121, 337] width 65 height 65
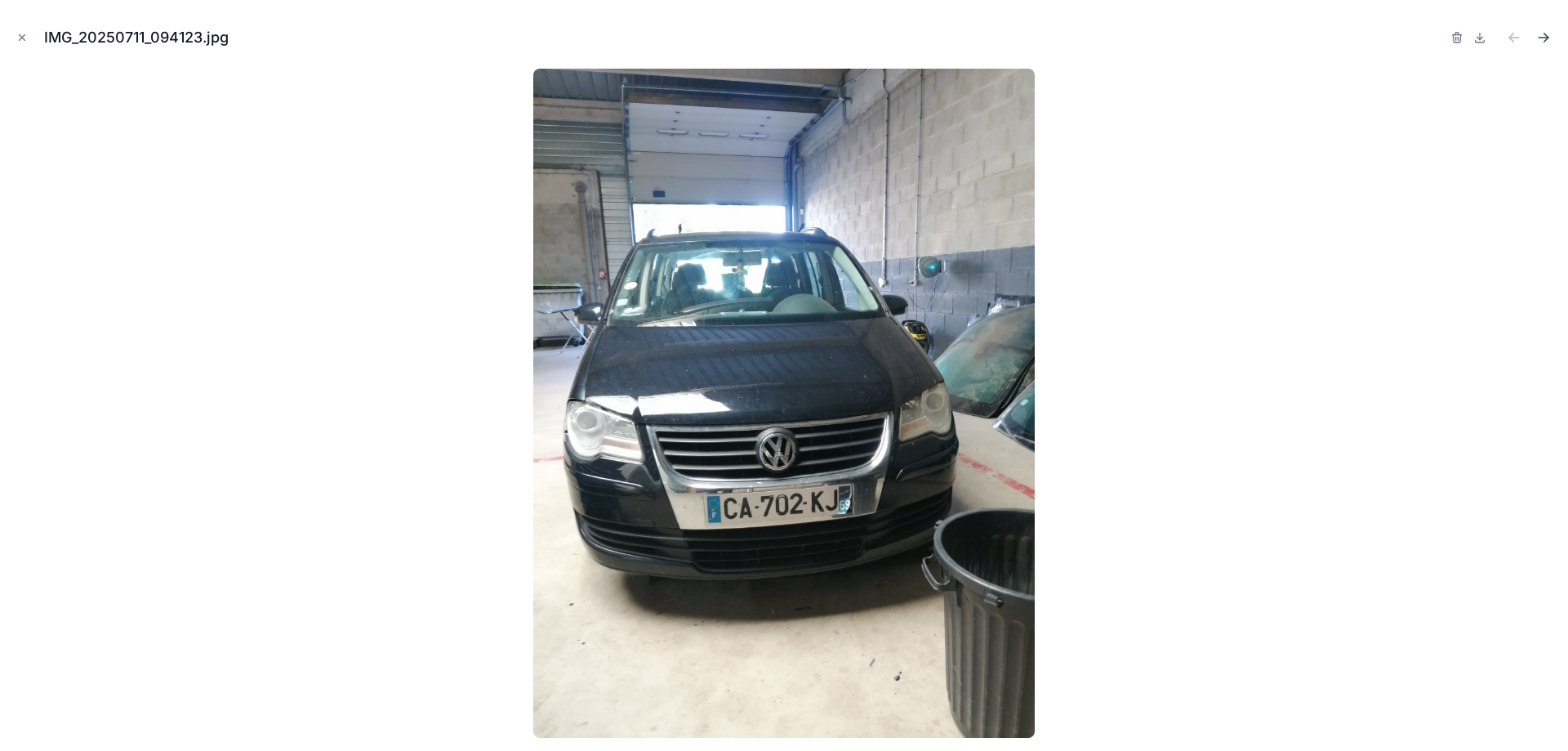
click at [1538, 32] on icon "Next file" at bounding box center [1544, 38] width 16 height 16
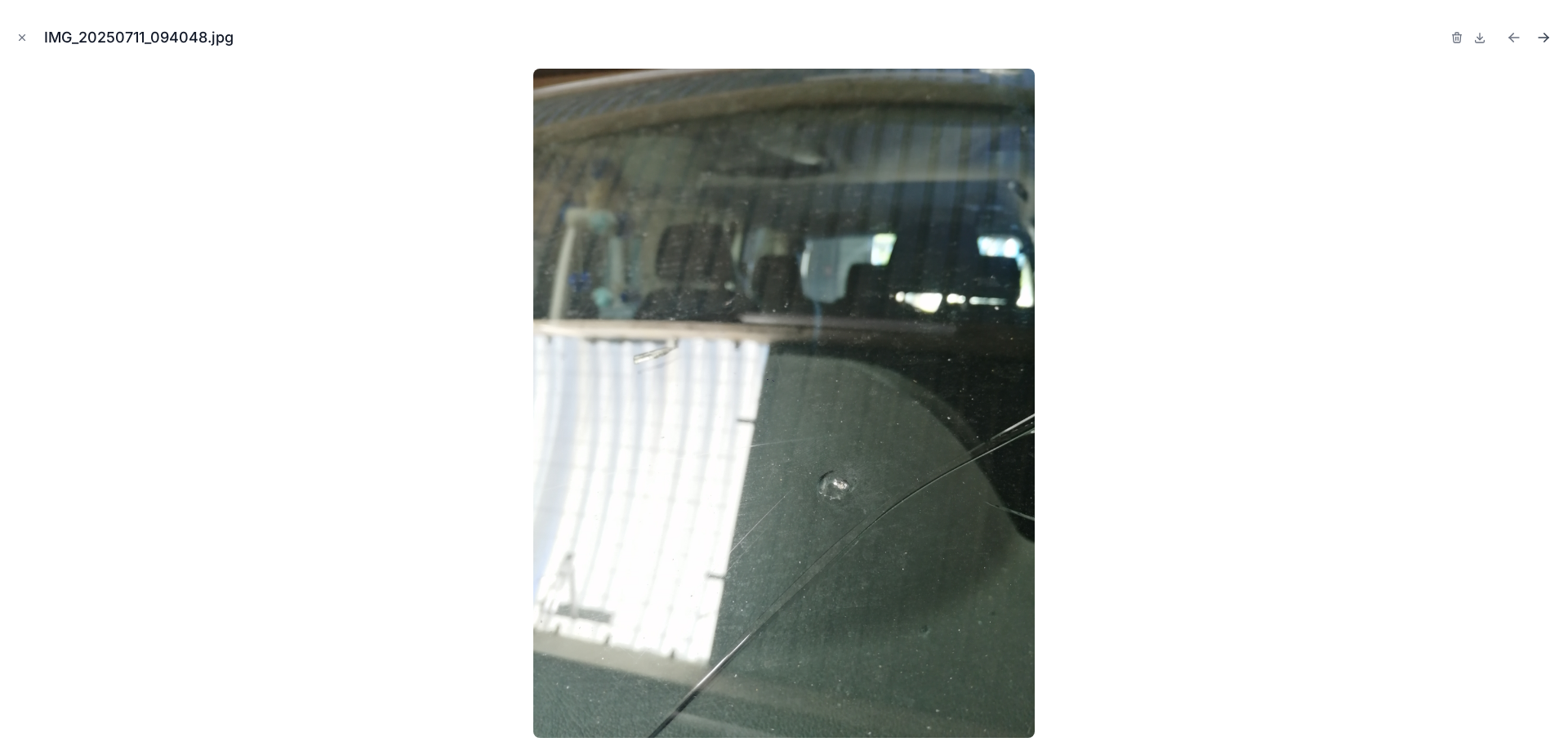
click at [1538, 32] on icon "Next file" at bounding box center [1544, 38] width 16 height 16
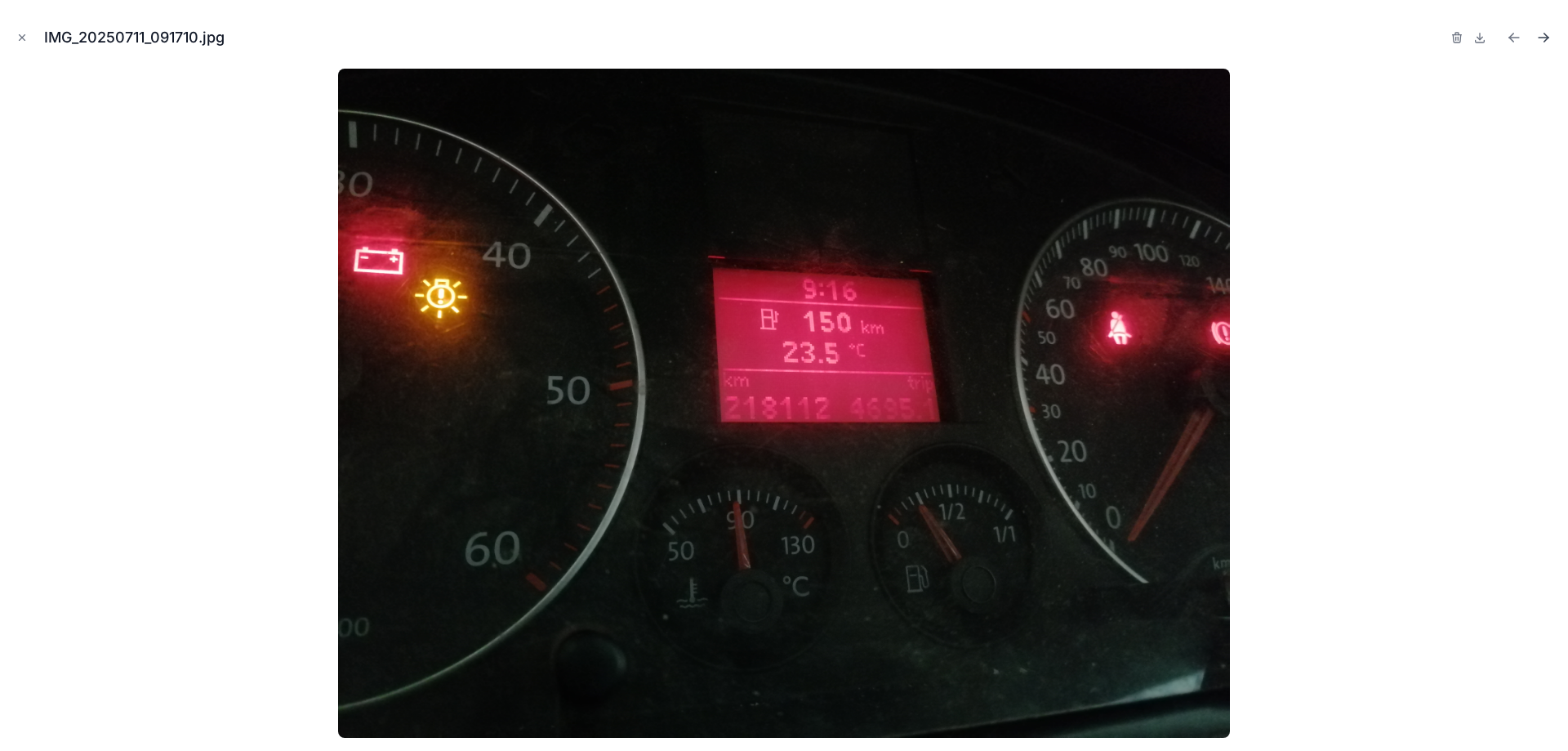
click at [1538, 32] on icon "Next file" at bounding box center [1544, 38] width 16 height 16
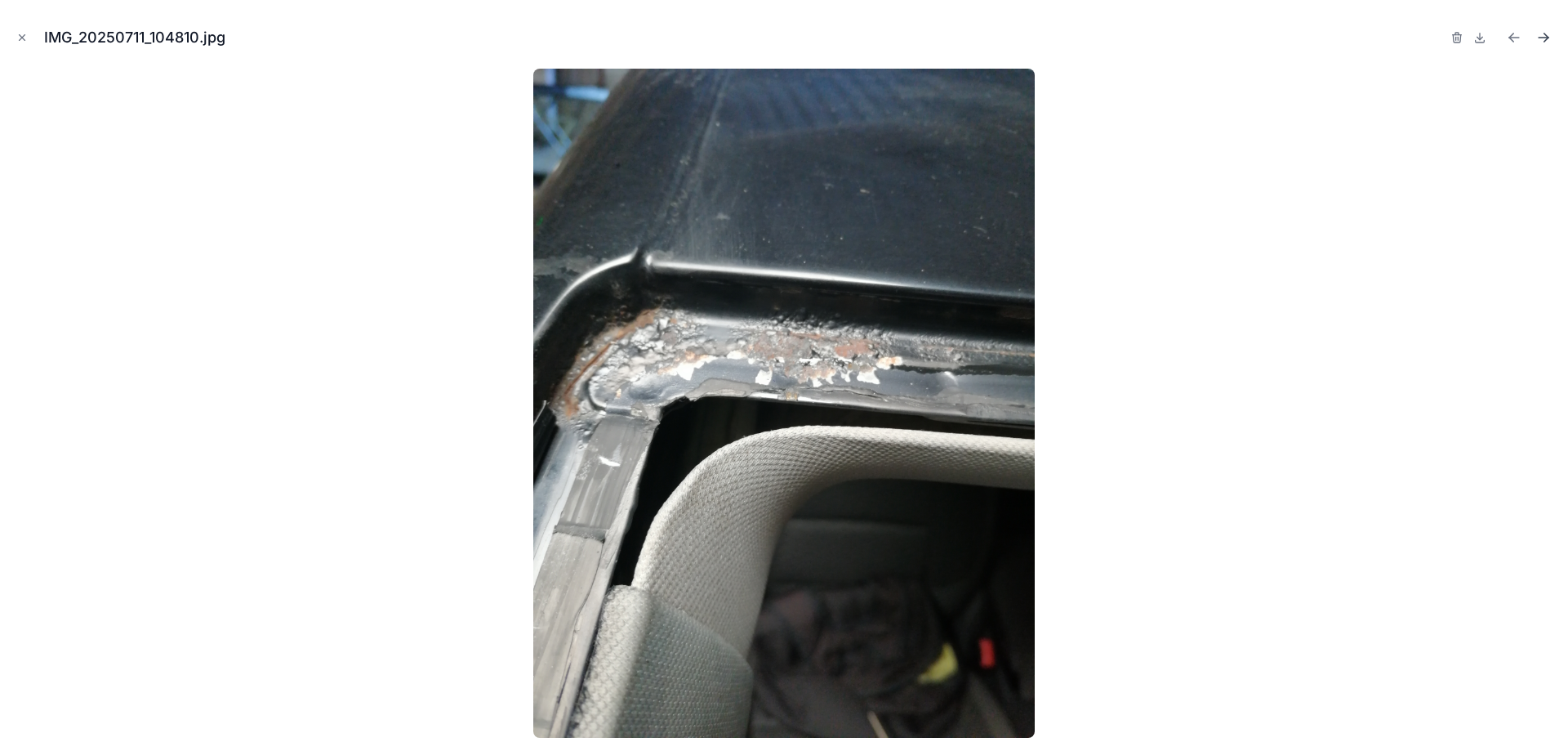
click at [1538, 32] on icon "Next file" at bounding box center [1544, 38] width 16 height 16
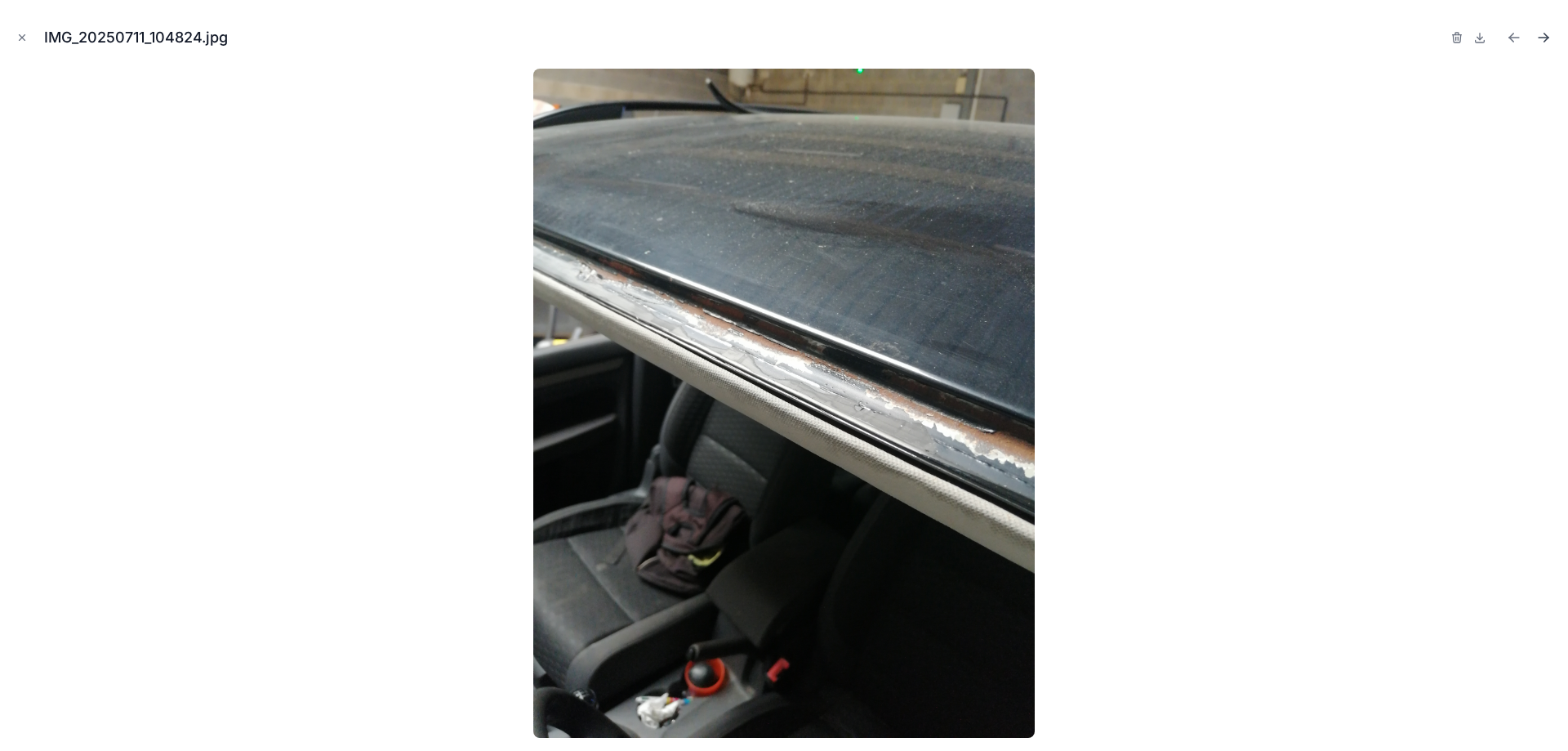
click at [1540, 32] on icon "Next file" at bounding box center [1544, 38] width 16 height 16
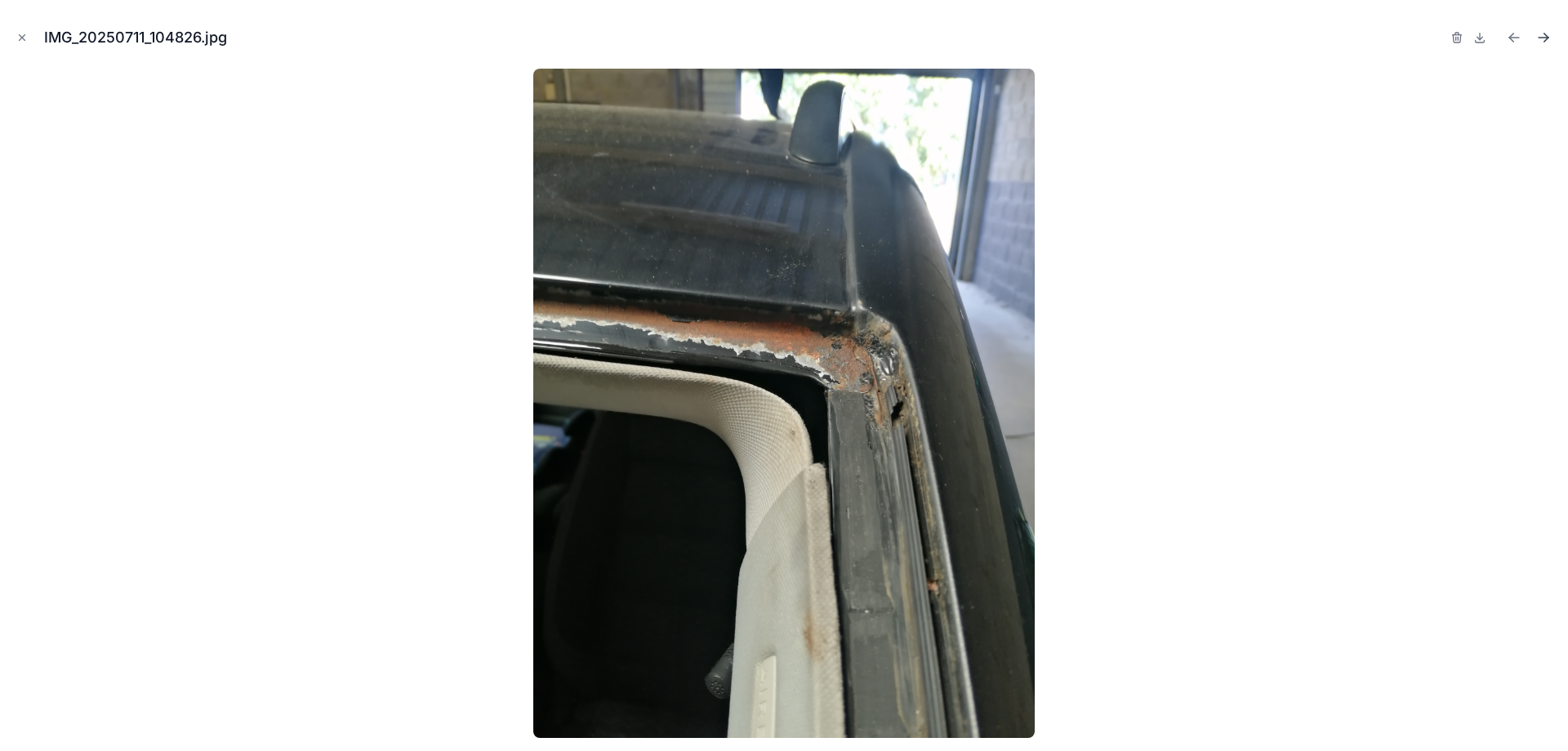
click at [1540, 32] on icon "Next file" at bounding box center [1544, 38] width 16 height 16
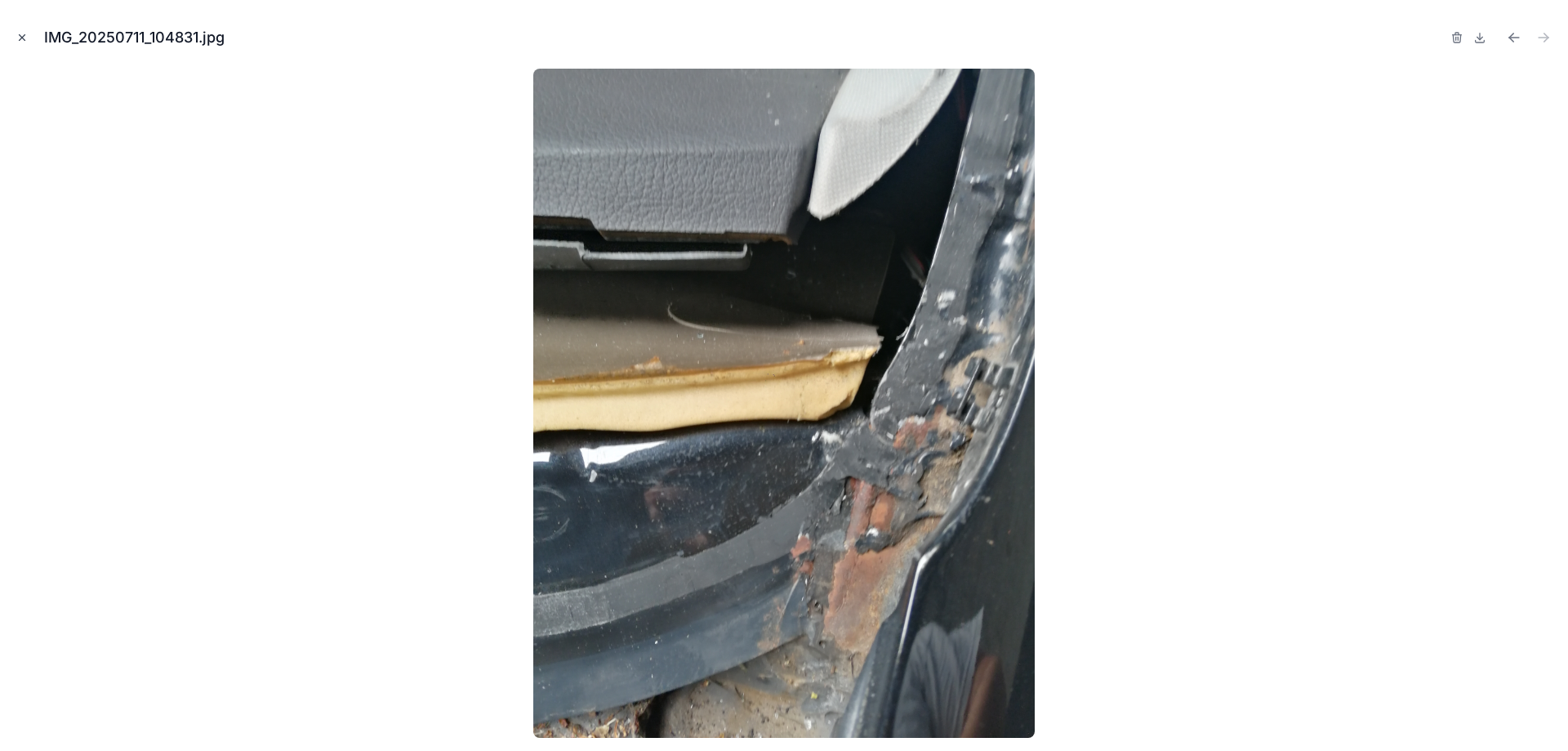
click at [17, 37] on icon "Close modal" at bounding box center [22, 38] width 12 height 12
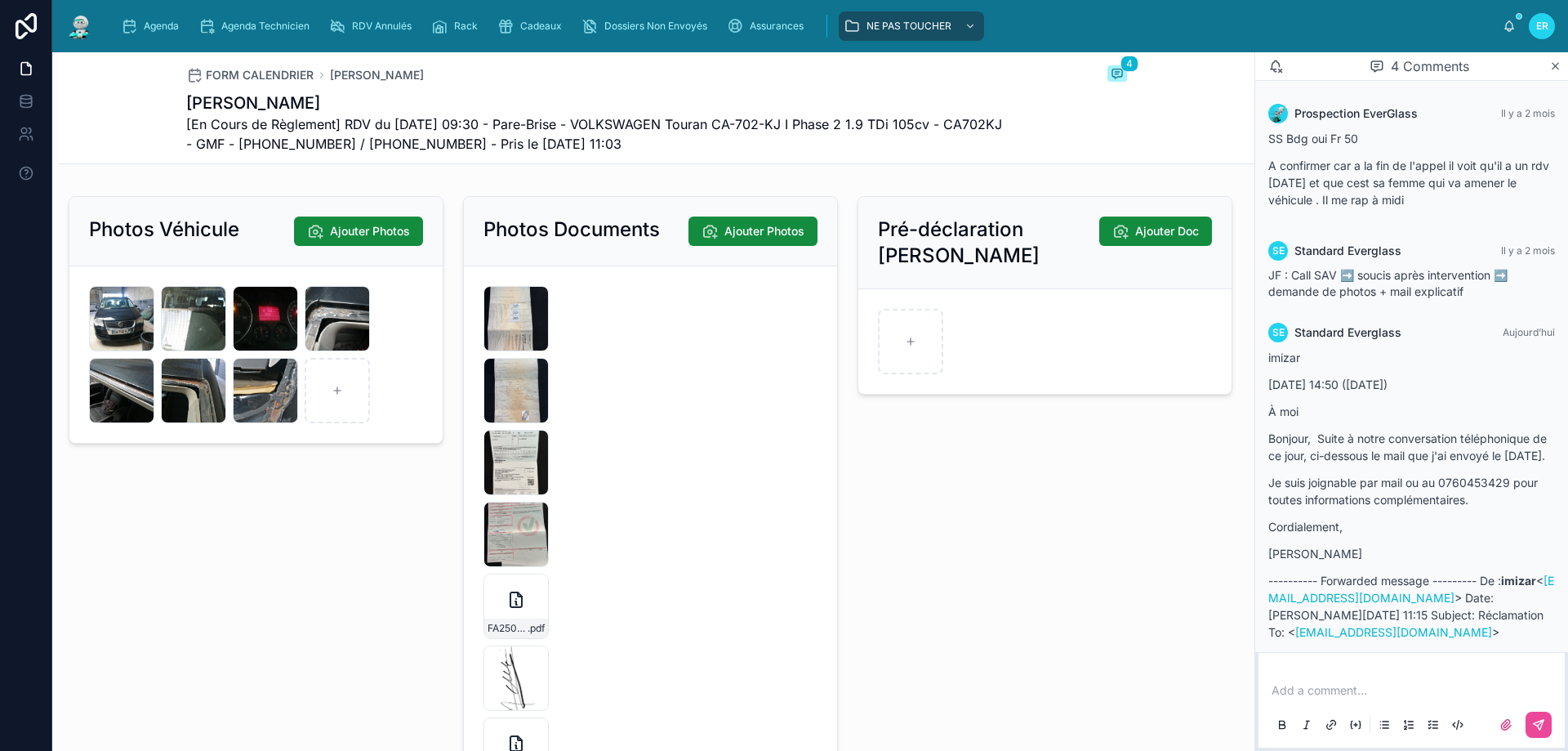
scroll to position [2287, 0]
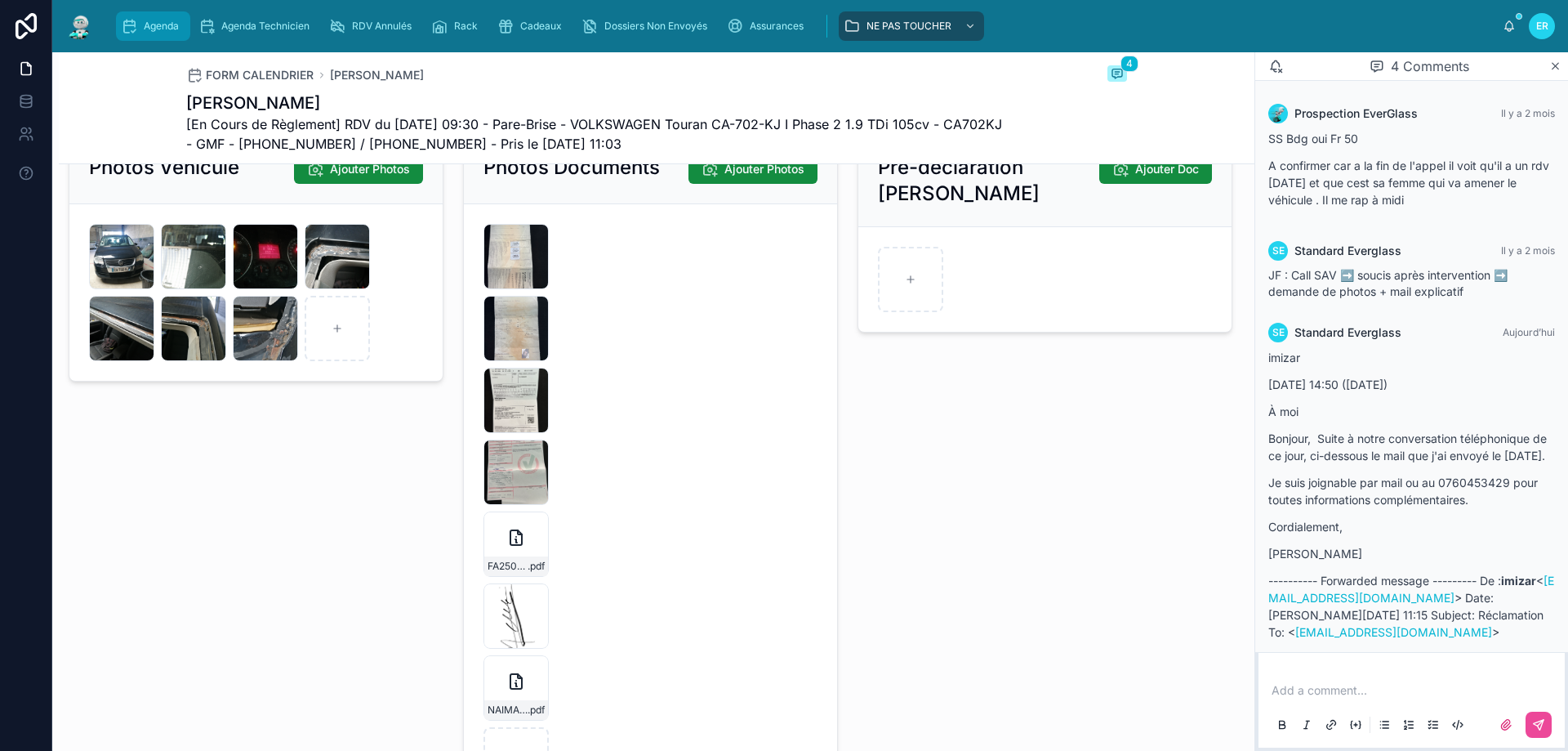
drag, startPoint x: 145, startPoint y: 24, endPoint x: 211, endPoint y: 4, distance: 69.0
click at [144, 24] on span "Agenda" at bounding box center [161, 26] width 35 height 13
